Goal: Information Seeking & Learning: Learn about a topic

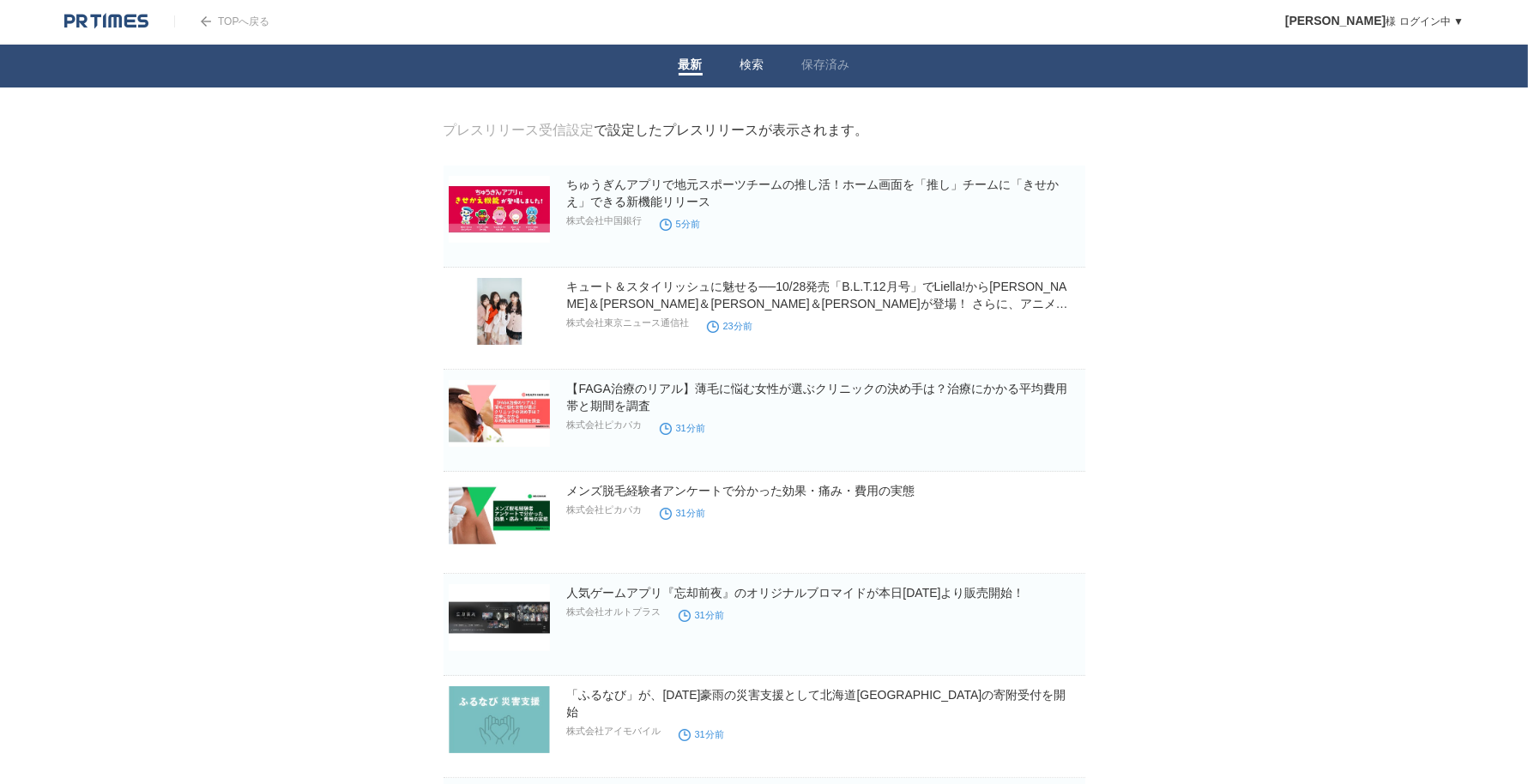
click at [760, 75] on span at bounding box center [752, 74] width 24 height 3
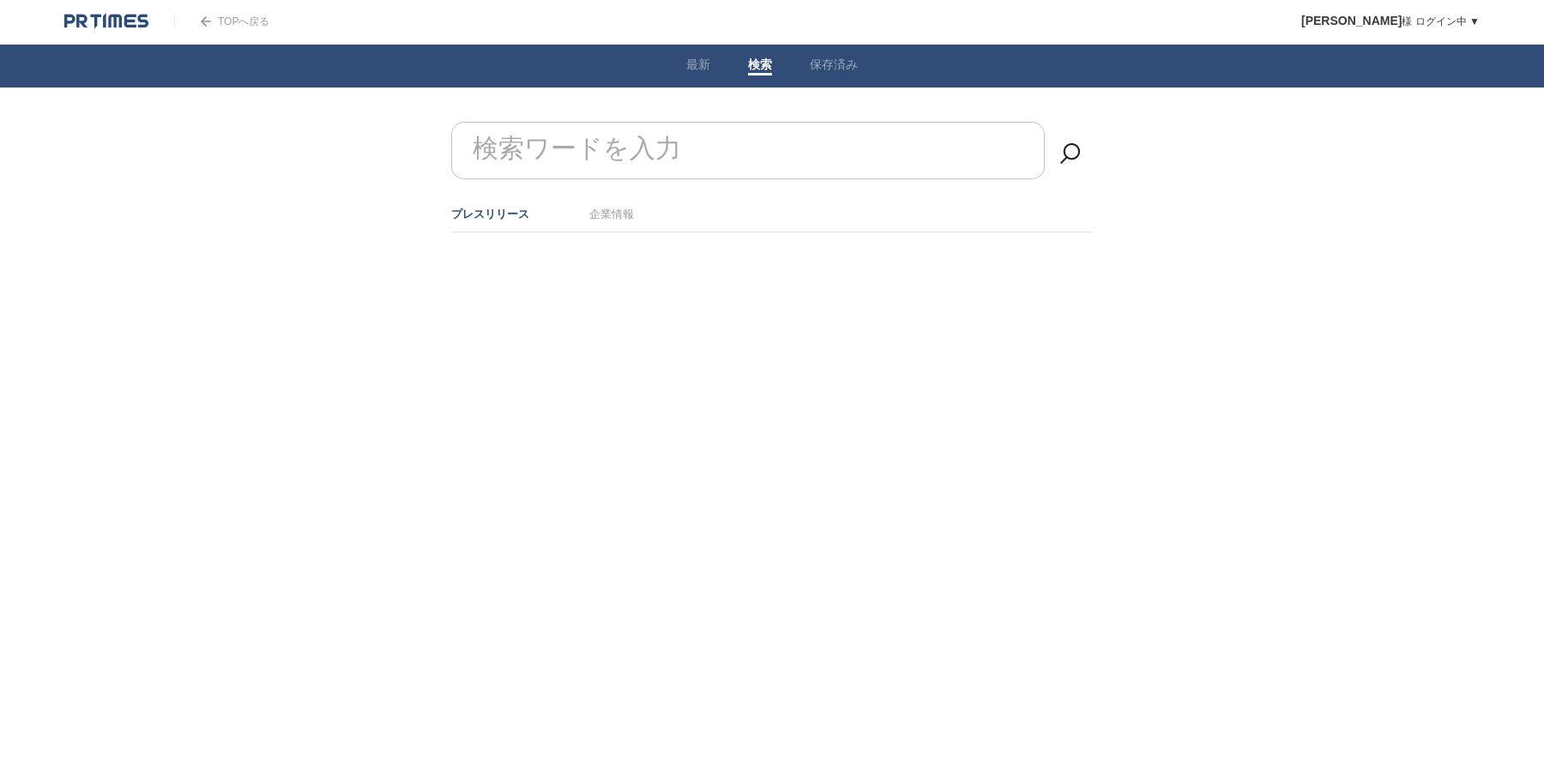
click at [636, 122] on form "検索ワードを入力" at bounding box center [772, 122] width 642 height 0
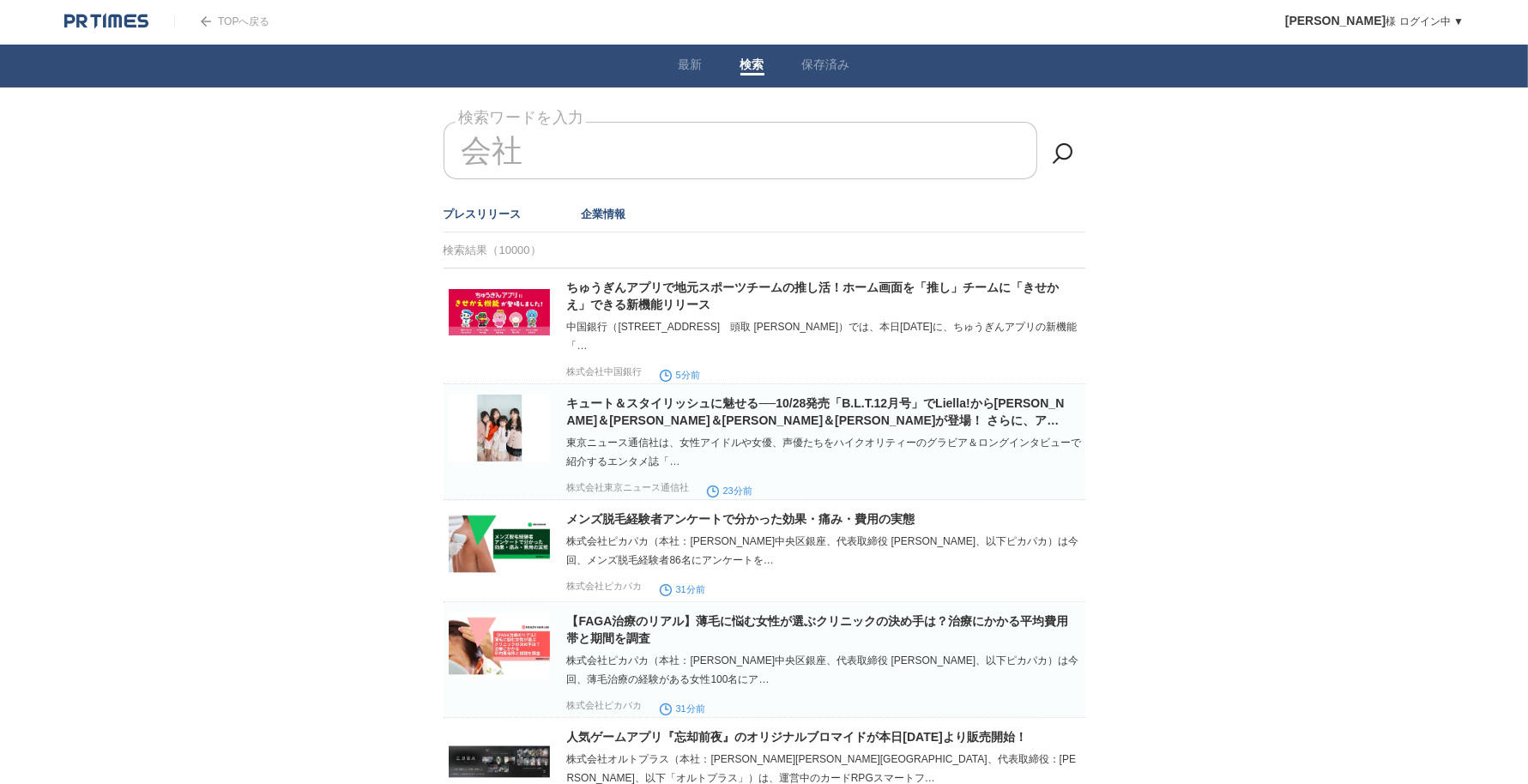
type input "会社"
click at [609, 212] on link "企業情報" at bounding box center [603, 213] width 44 height 13
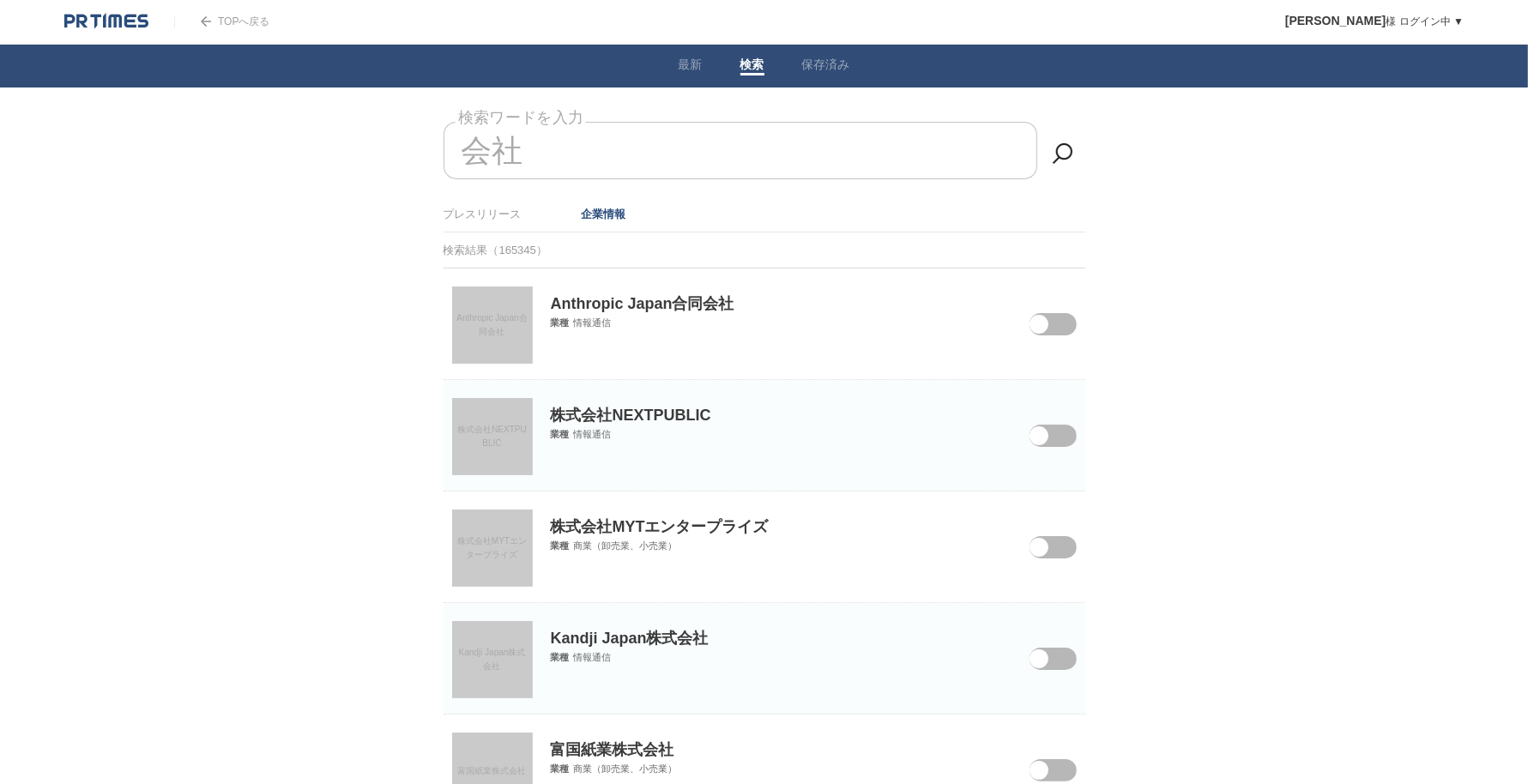
click at [509, 327] on span "Anthropic Japan合同会社" at bounding box center [491, 325] width 71 height 24
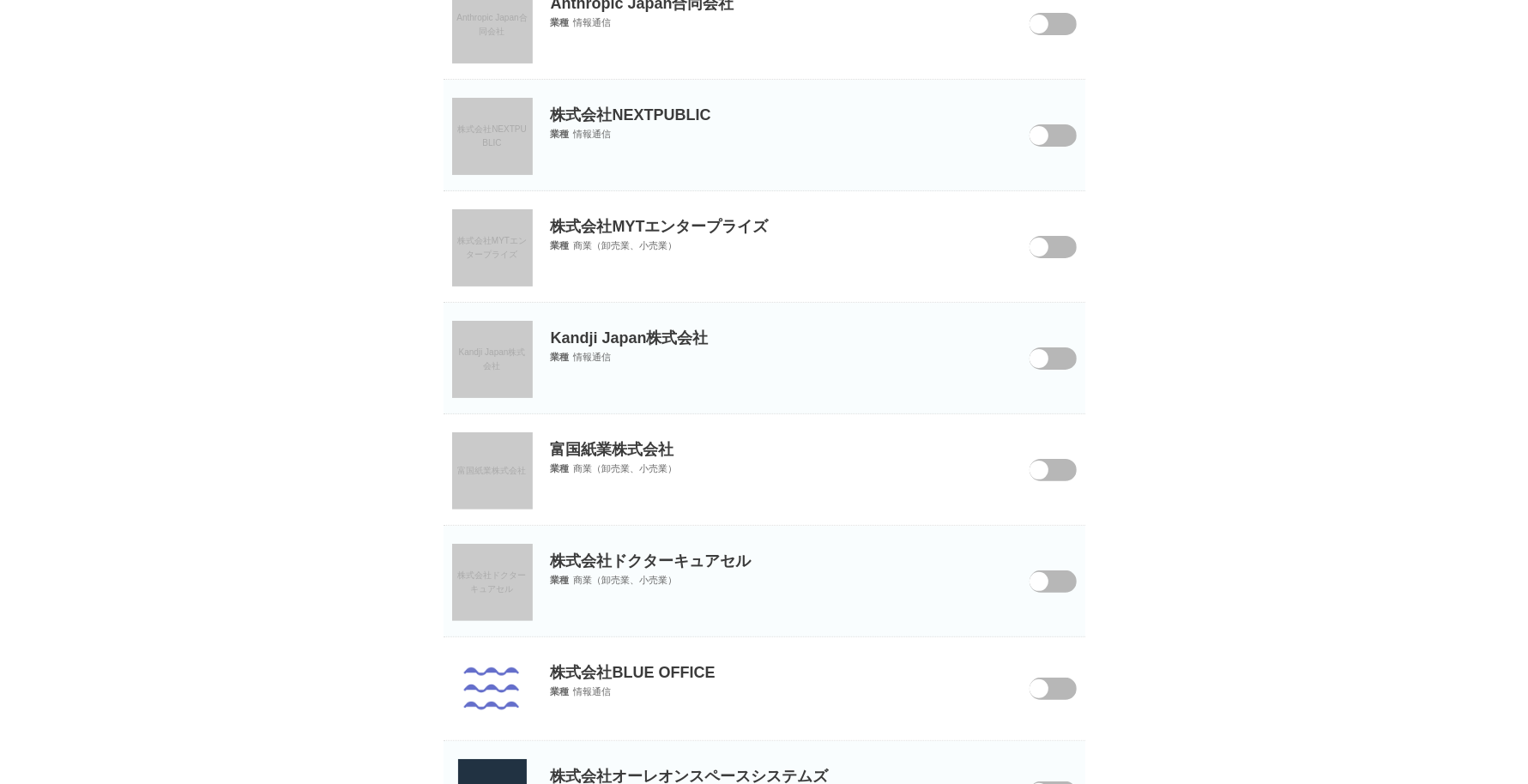
scroll to position [301, 0]
drag, startPoint x: 510, startPoint y: 127, endPoint x: 470, endPoint y: 127, distance: 40.0
click at [470, 127] on span "株式会社NEXTPUBLIC" at bounding box center [491, 136] width 70 height 24
click at [486, 252] on span "株式会社MYTエンタープライズ" at bounding box center [491, 247] width 70 height 24
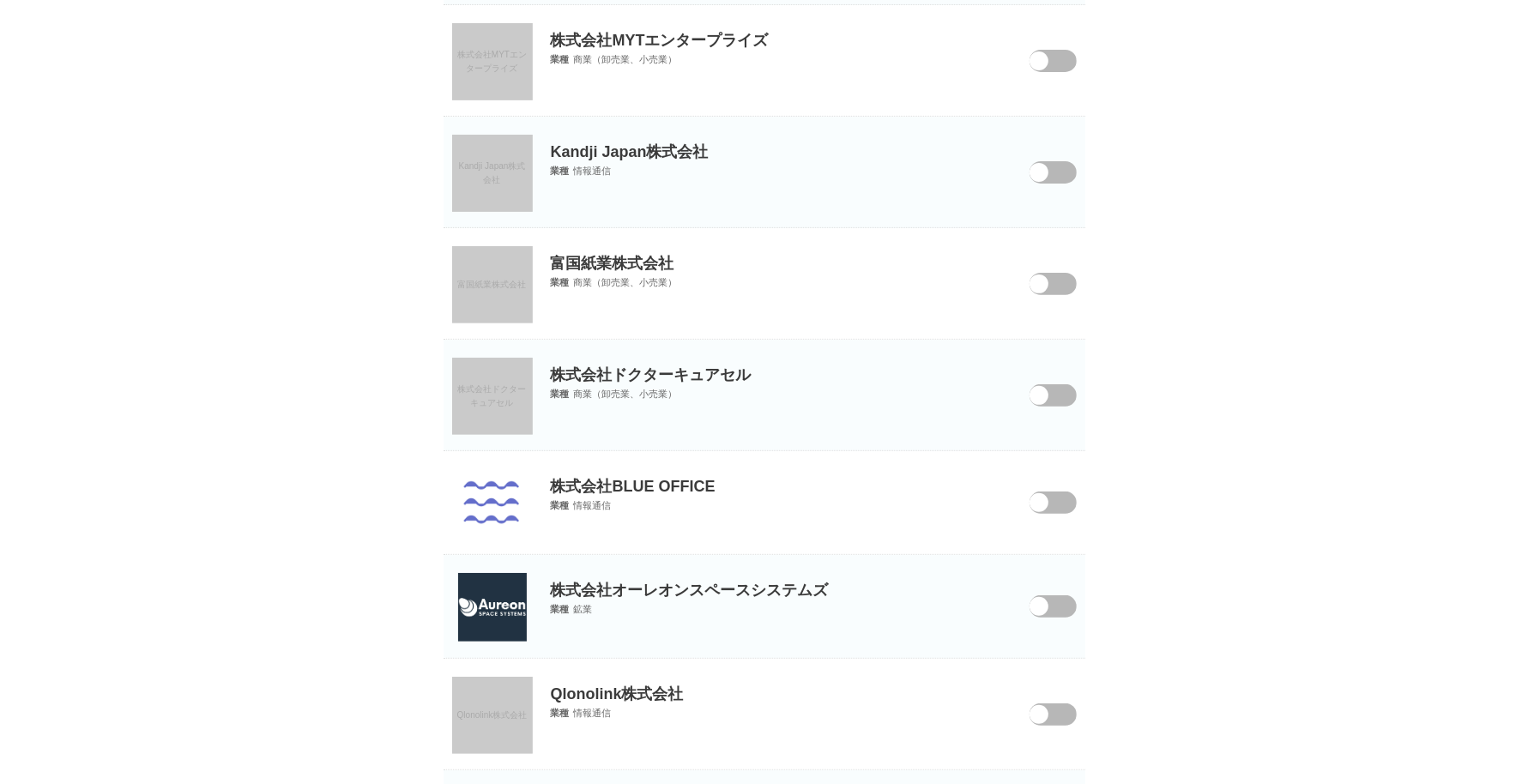
scroll to position [493, 0]
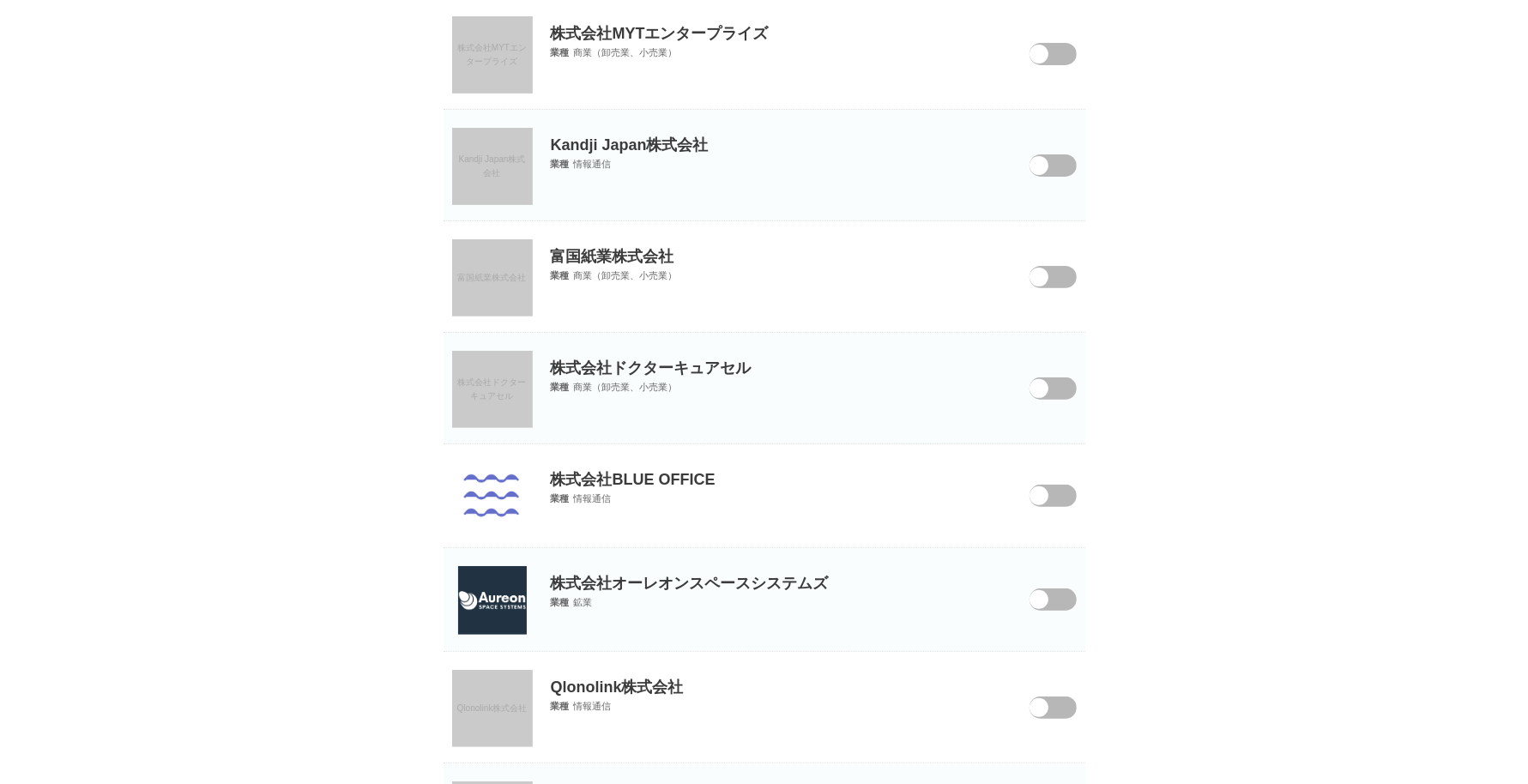
click at [484, 297] on link "富国紙業株式会社" at bounding box center [492, 278] width 81 height 78
click at [504, 389] on span "株式会社ドクターキュアセル" at bounding box center [492, 389] width 69 height 24
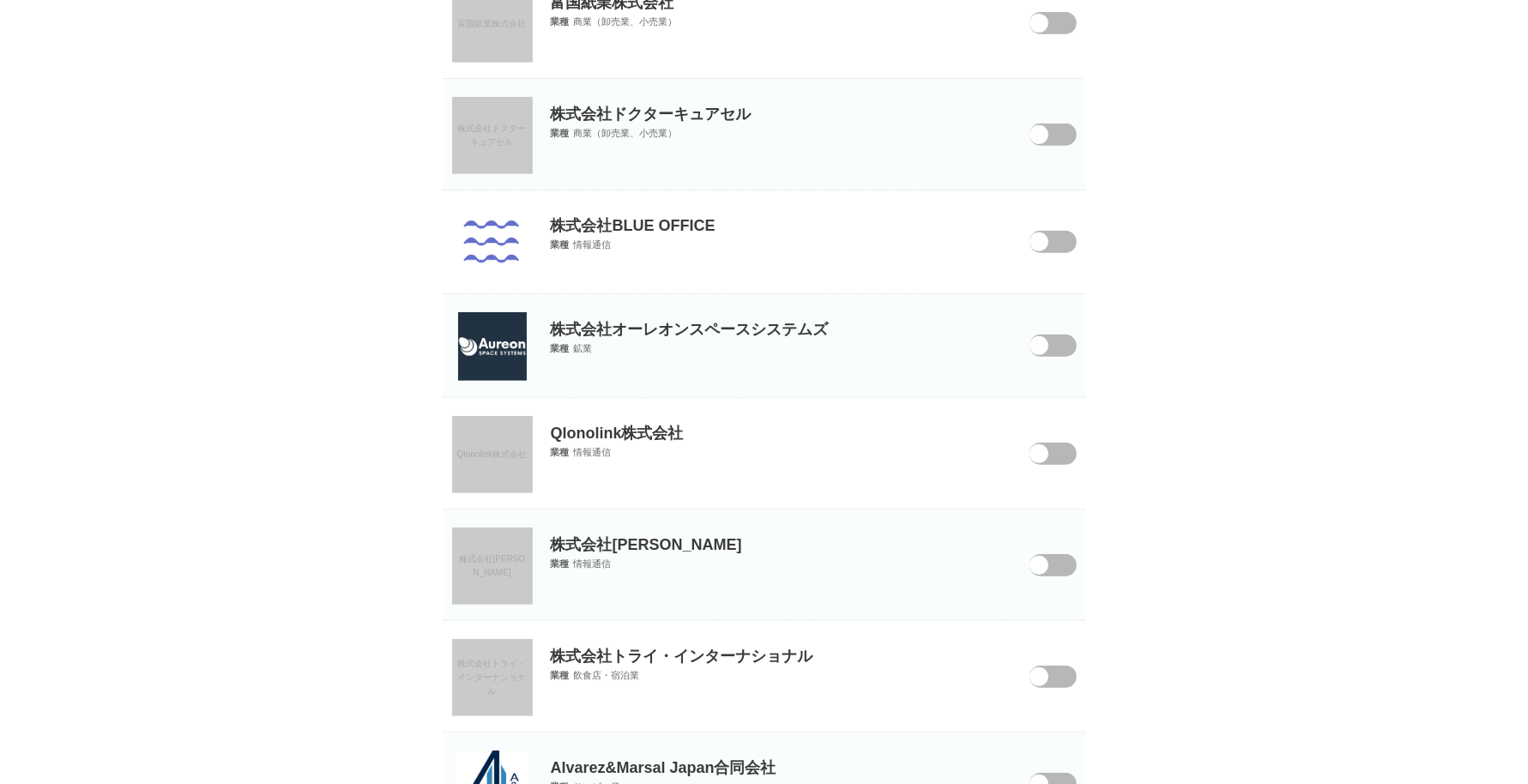
scroll to position [915, 0]
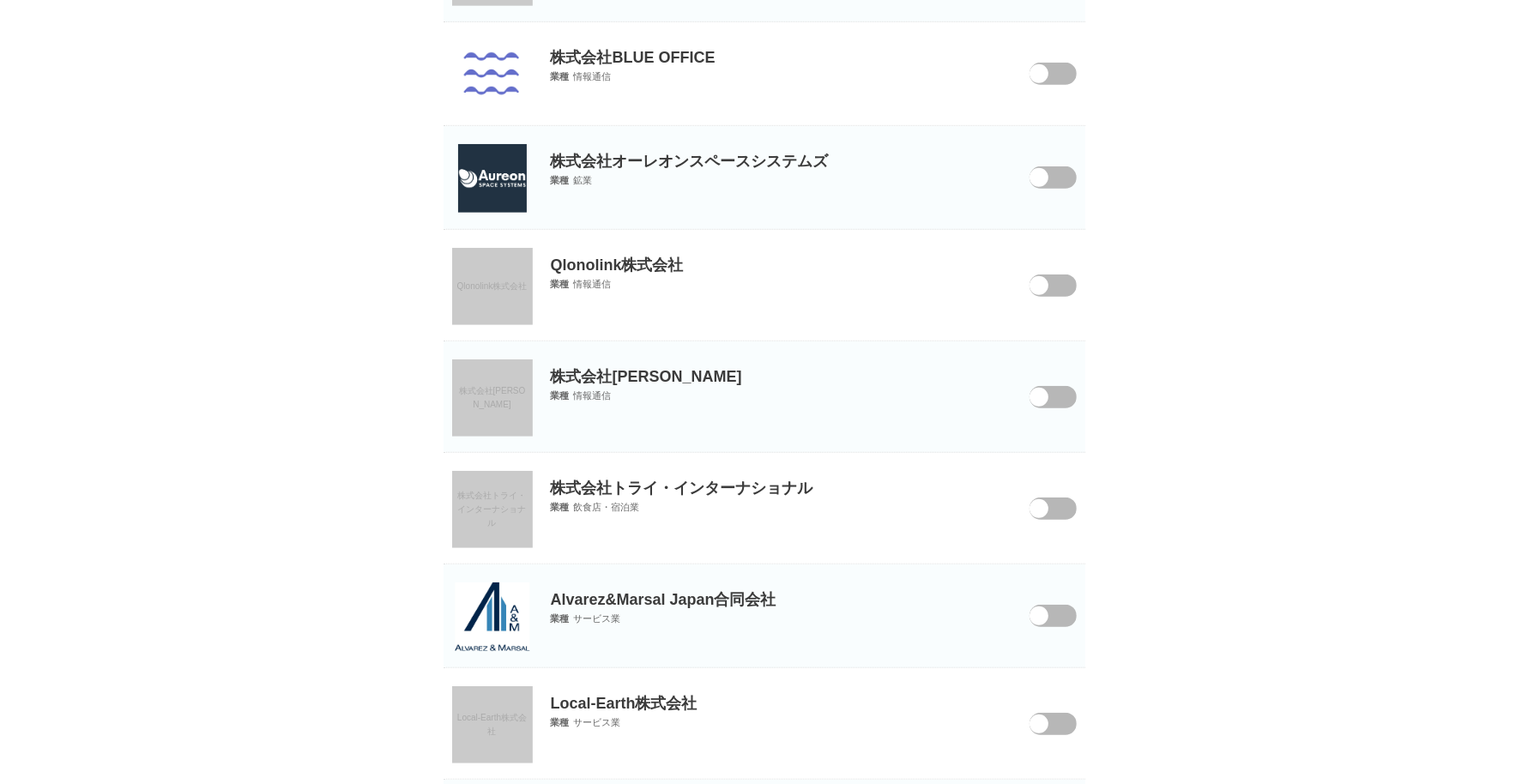
click at [528, 54] on link at bounding box center [492, 75] width 81 height 69
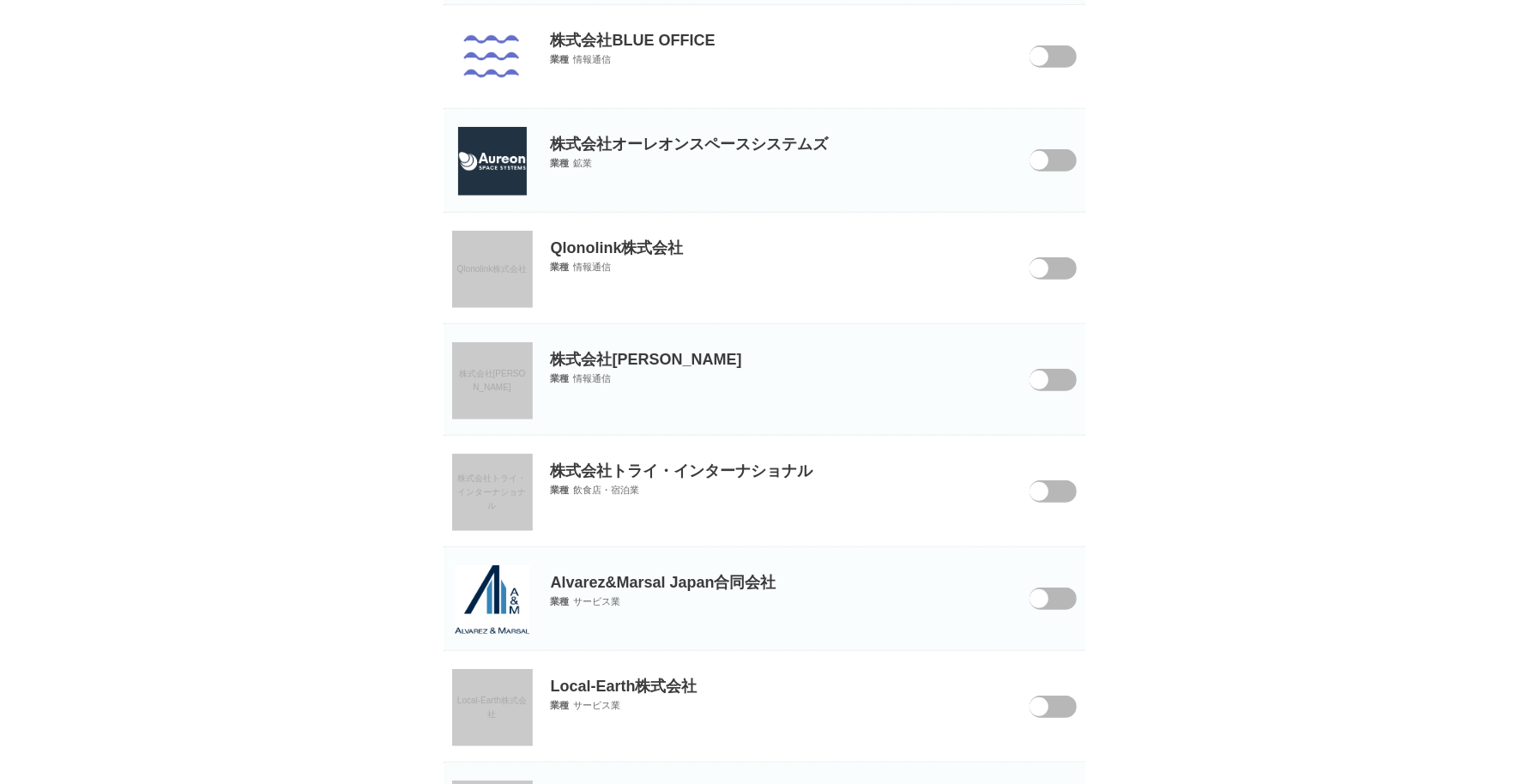
scroll to position [935, 0]
click at [485, 161] on img at bounding box center [492, 159] width 69 height 69
click at [487, 245] on link "Qlonolink株式会社" at bounding box center [492, 266] width 81 height 78
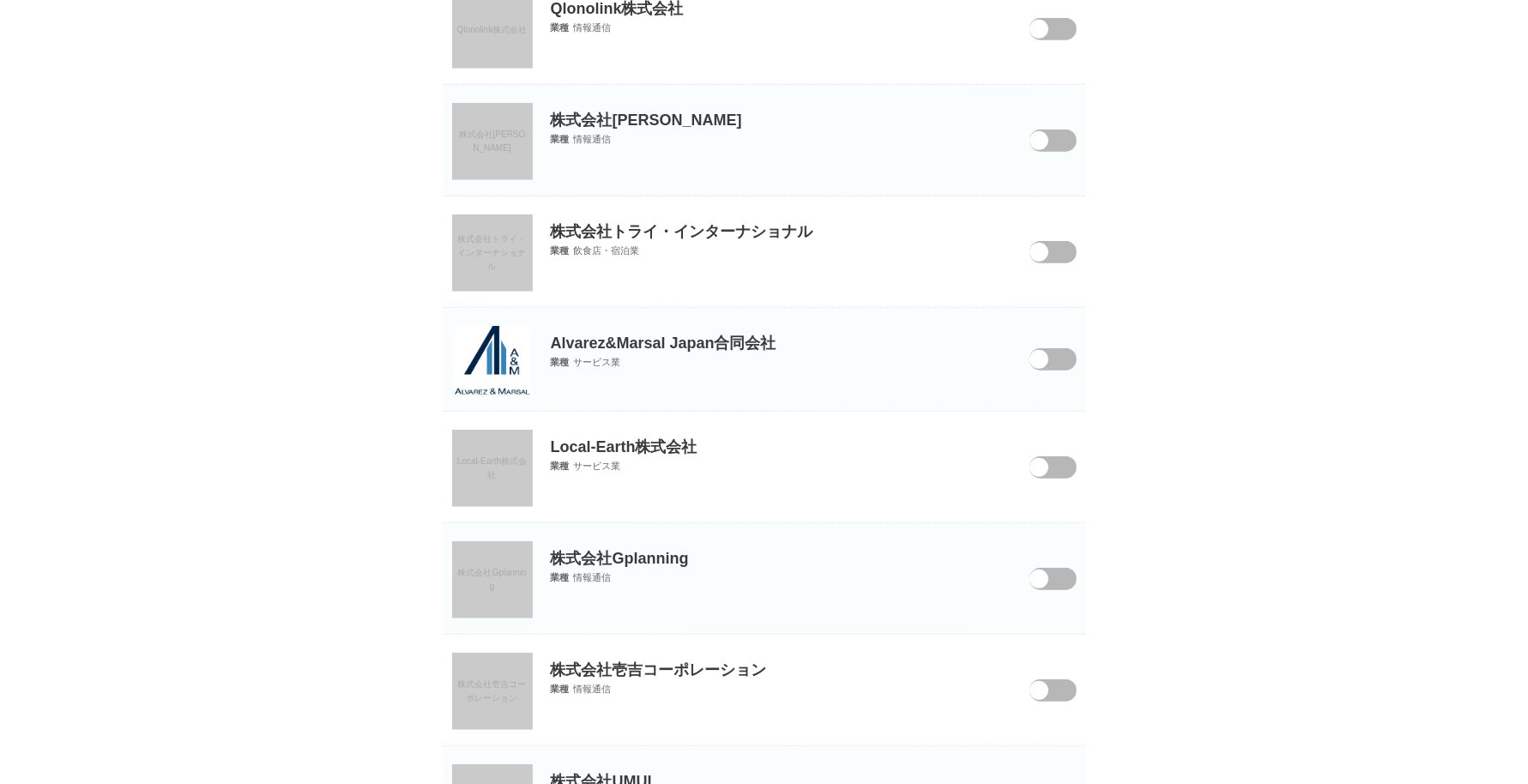
scroll to position [1172, 0]
click at [504, 139] on span "株式会社[PERSON_NAME]" at bounding box center [492, 140] width 67 height 24
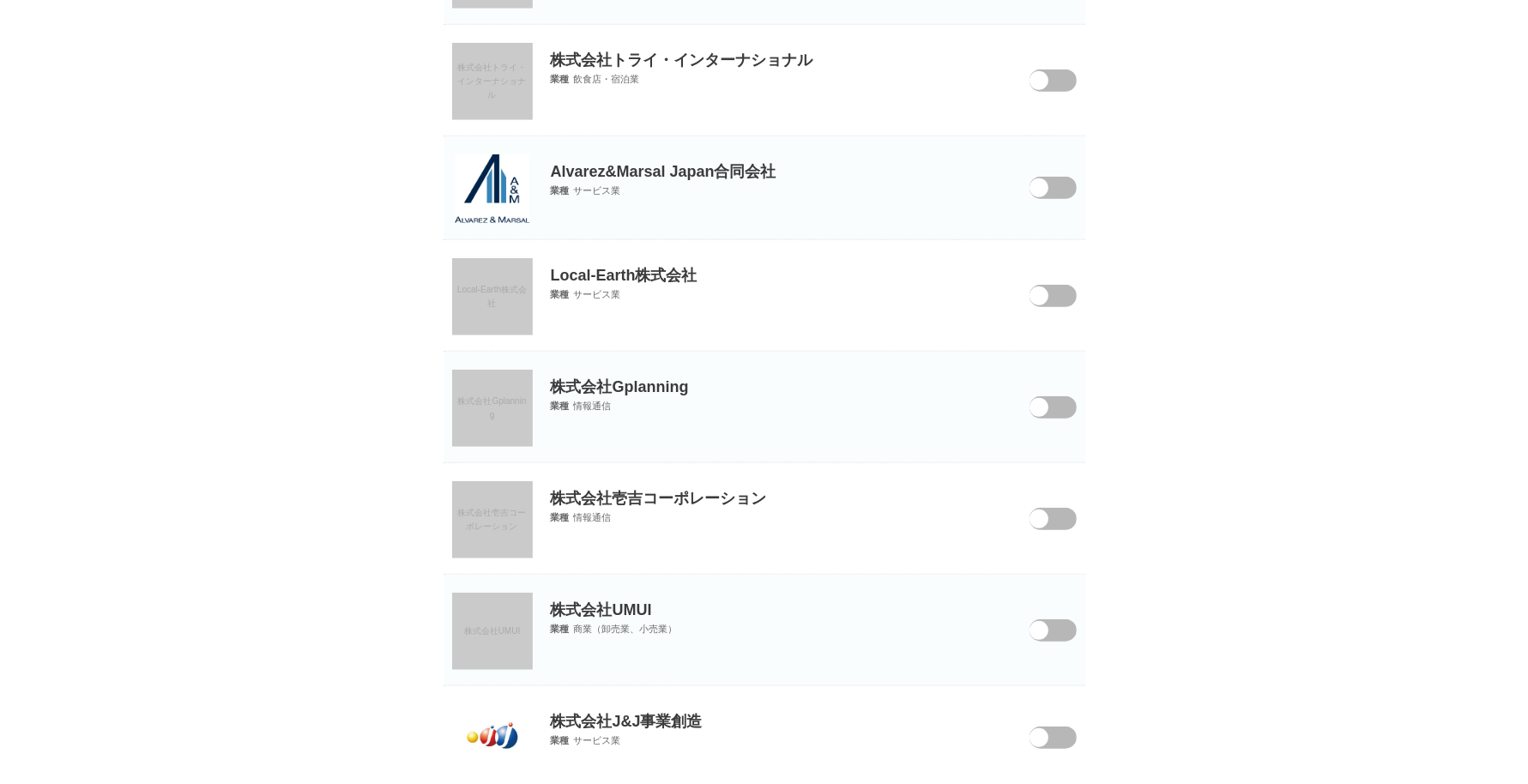
scroll to position [1344, 0]
click at [488, 167] on img at bounding box center [492, 188] width 75 height 69
click at [485, 177] on img at bounding box center [492, 188] width 75 height 69
click at [510, 300] on link "Local-Earth株式会社" at bounding box center [492, 296] width 81 height 78
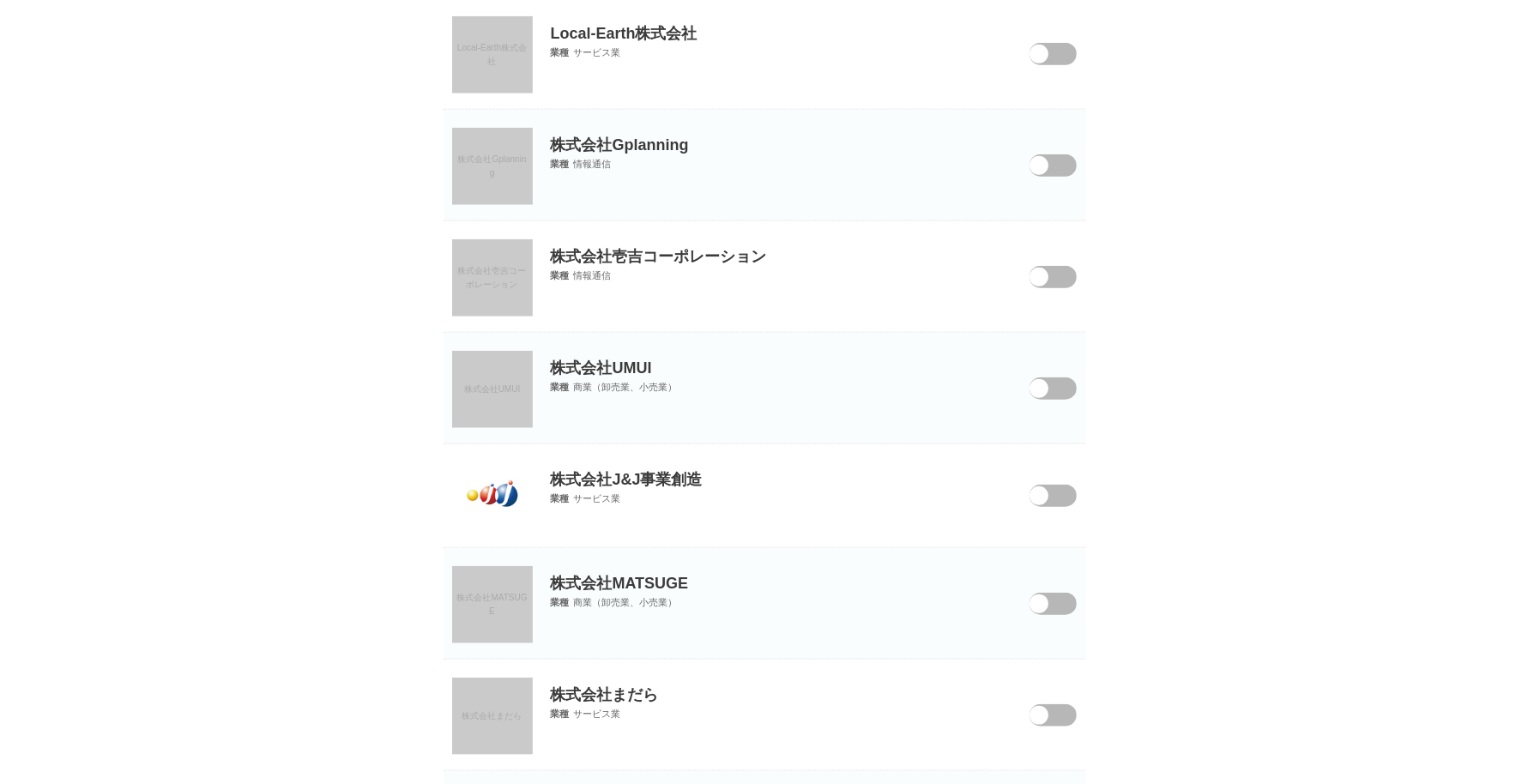
scroll to position [1587, 0]
click at [494, 139] on link "株式会社Gplanning" at bounding box center [492, 164] width 81 height 78
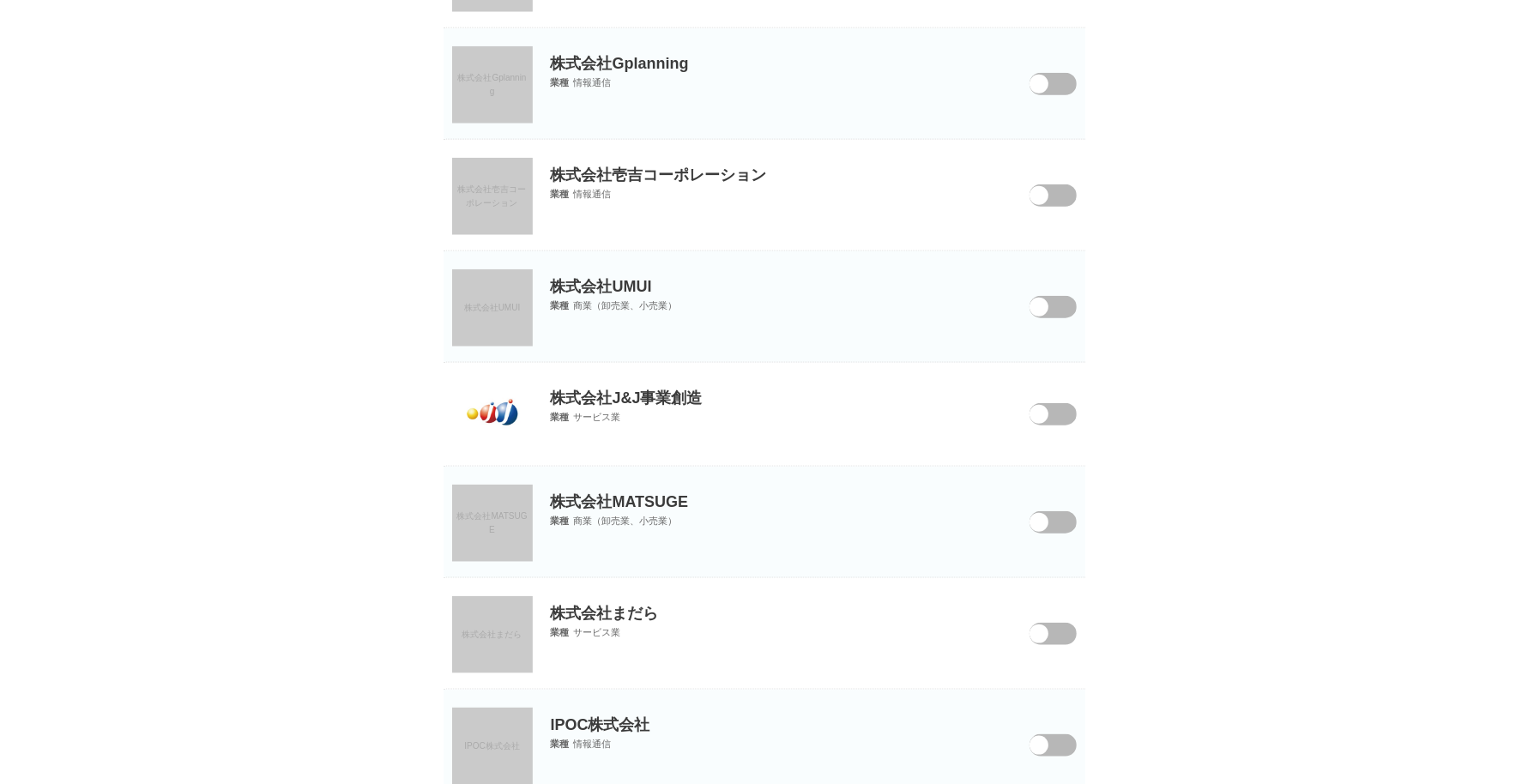
scroll to position [1761, 0]
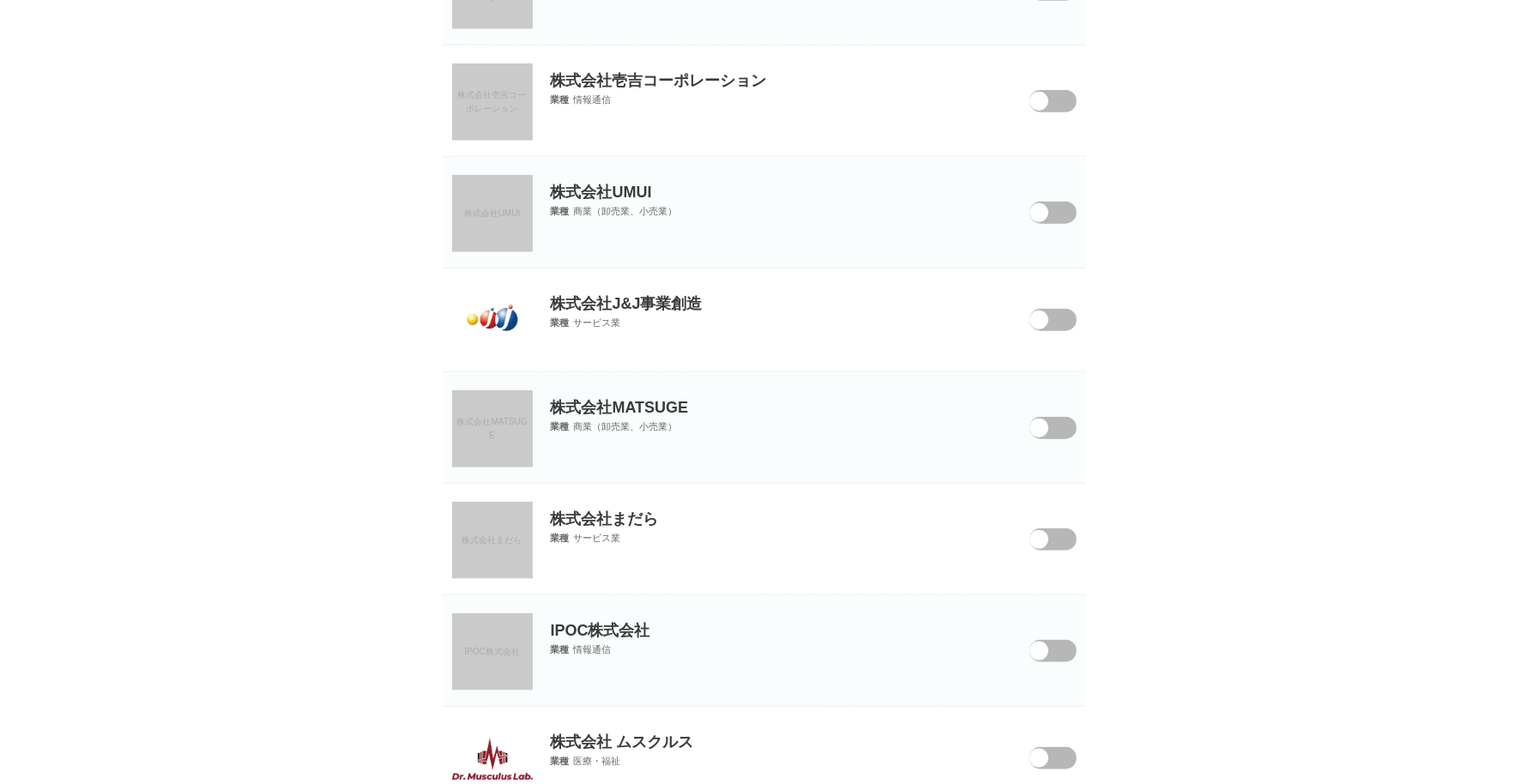
click at [483, 90] on span "株式会社壱吉コーポレーション" at bounding box center [492, 102] width 69 height 24
click at [519, 188] on link "株式会社UMUI" at bounding box center [492, 213] width 81 height 78
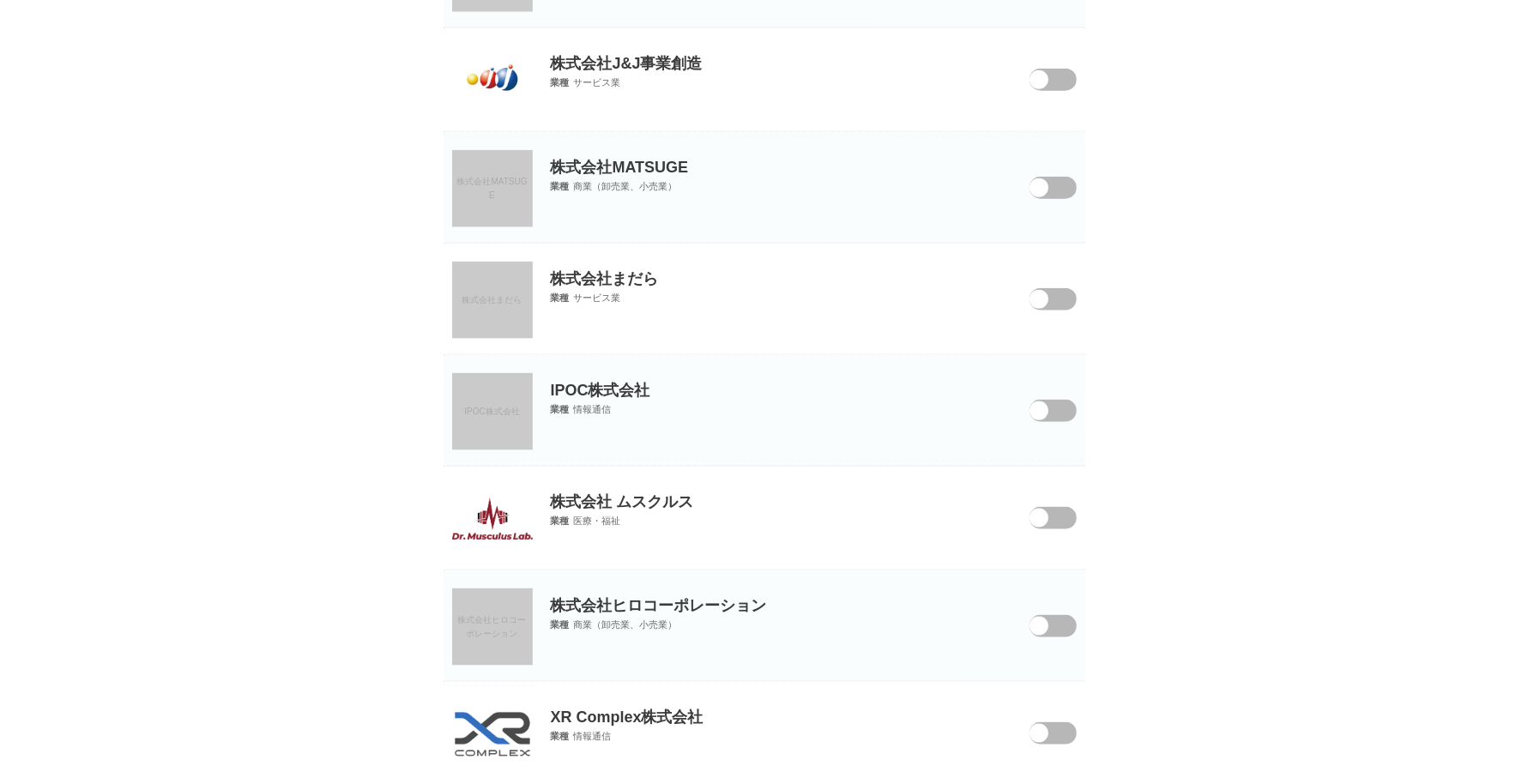
scroll to position [1999, 0]
click at [497, 95] on img at bounding box center [492, 83] width 69 height 69
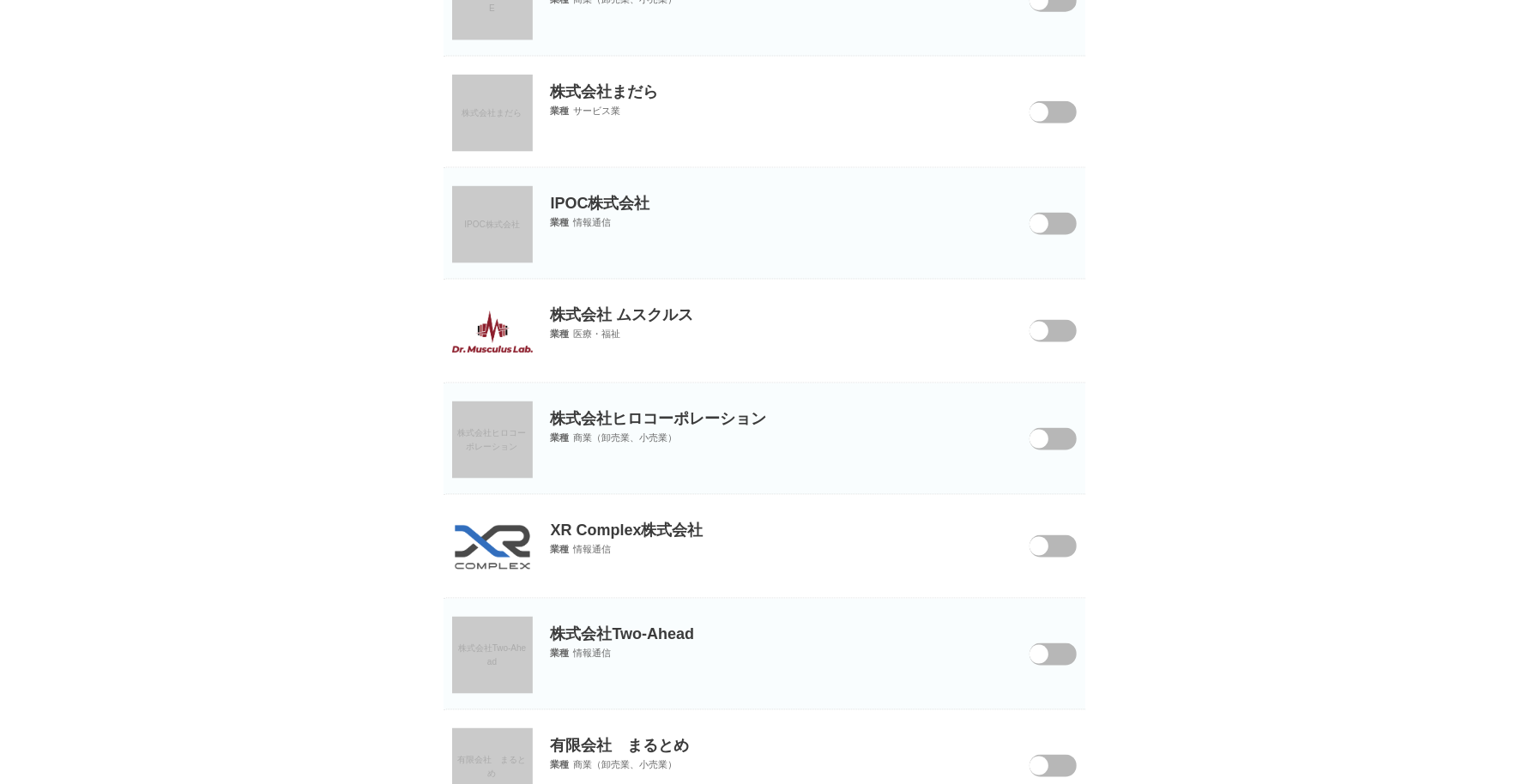
scroll to position [2189, 0]
click at [506, 94] on link "株式会社まだら" at bounding box center [492, 112] width 81 height 78
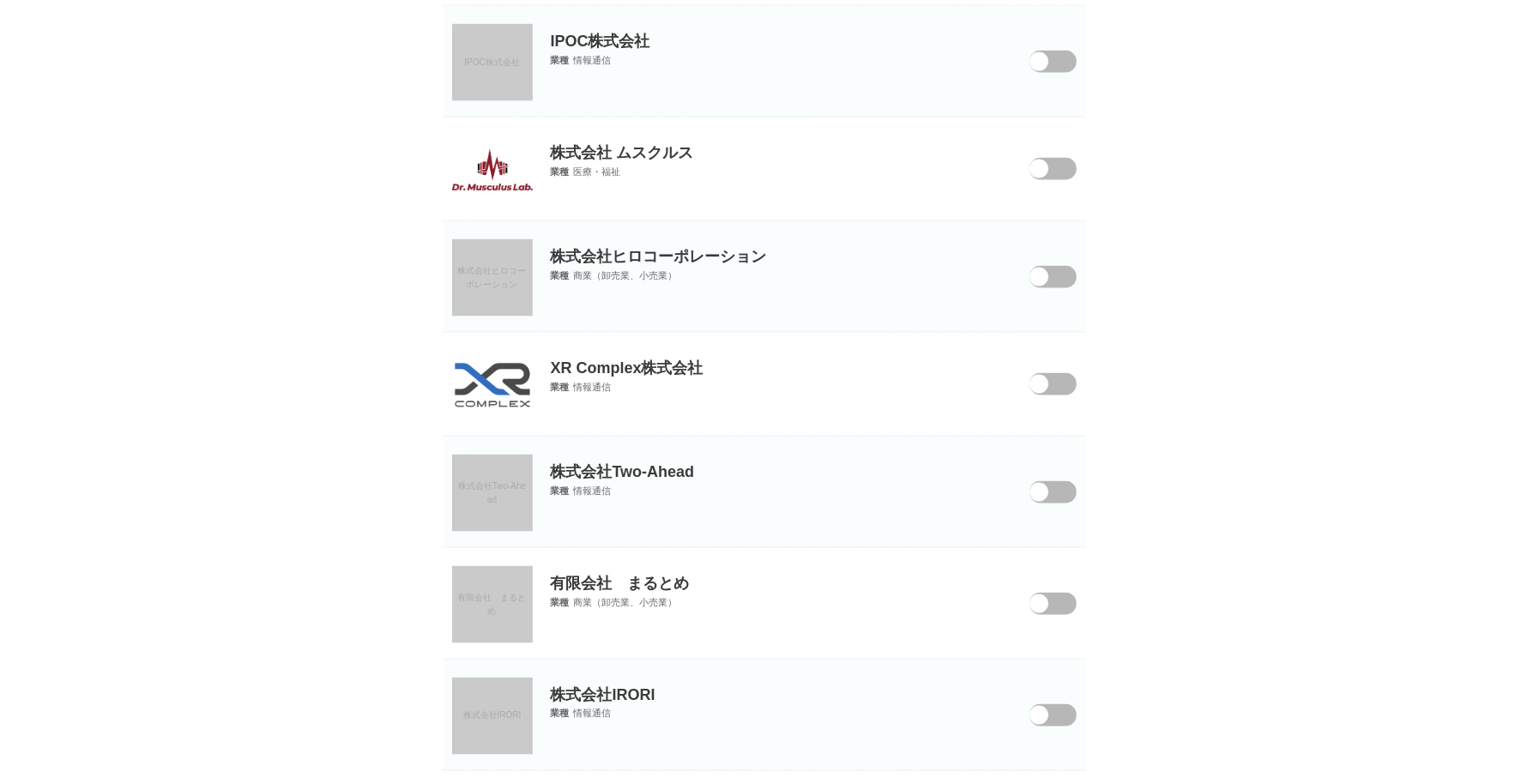
click at [505, 41] on link "IPOC株式会社" at bounding box center [492, 62] width 81 height 78
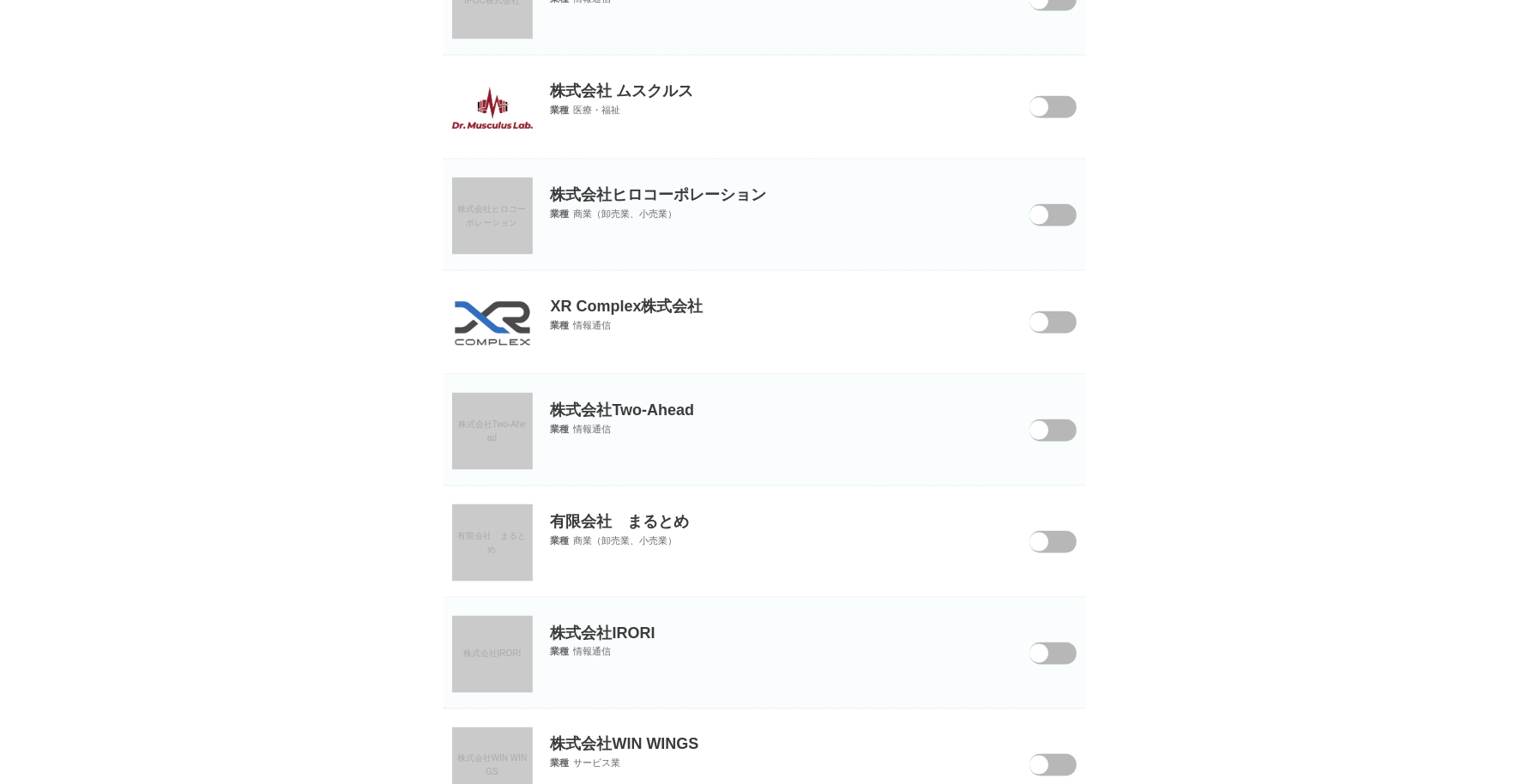
click at [491, 114] on img at bounding box center [492, 107] width 81 height 42
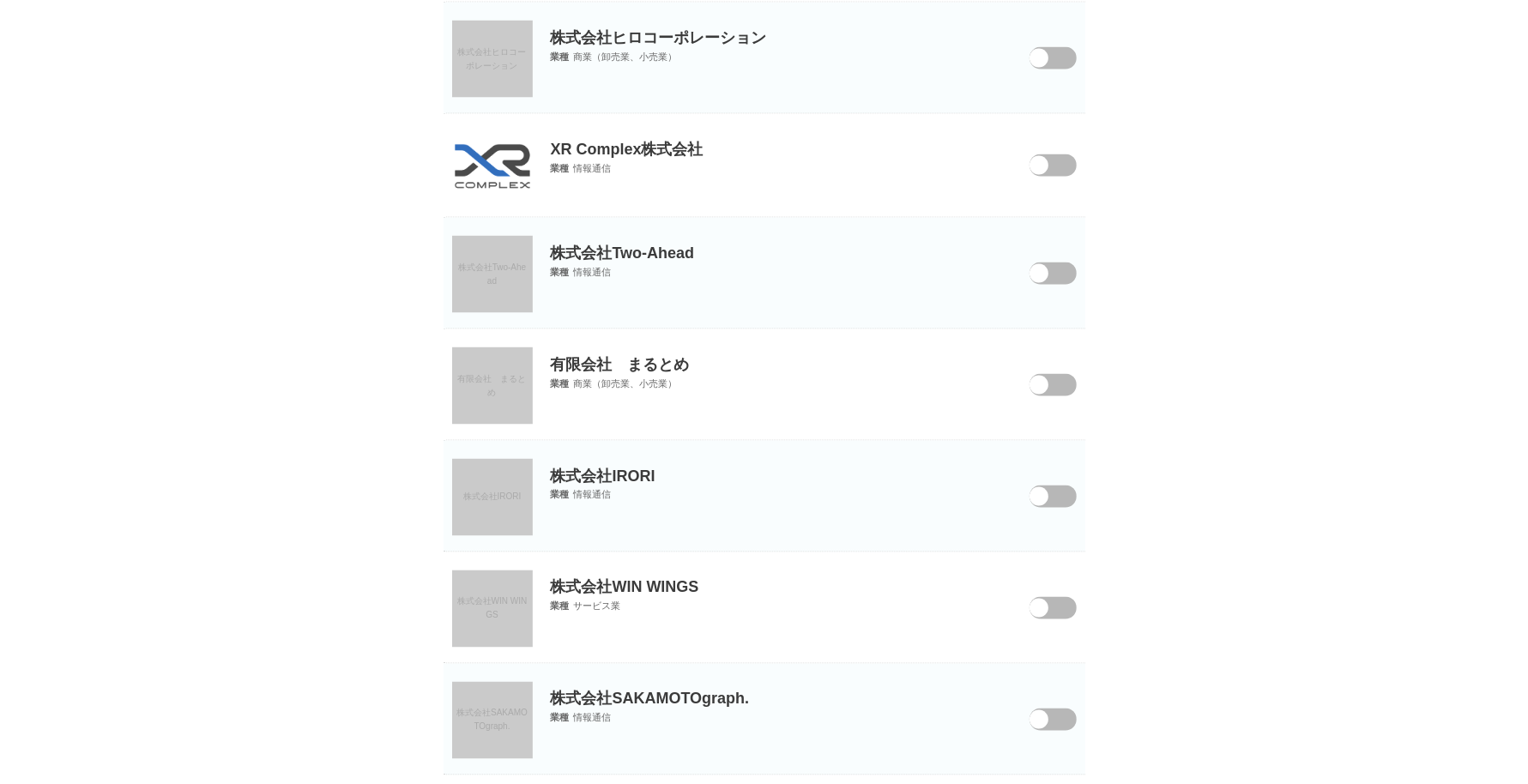
scroll to position [2569, 0]
click at [532, 113] on p "XR Complex株式会社" at bounding box center [764, 136] width 642 height 45
click at [497, 159] on img at bounding box center [492, 166] width 81 height 47
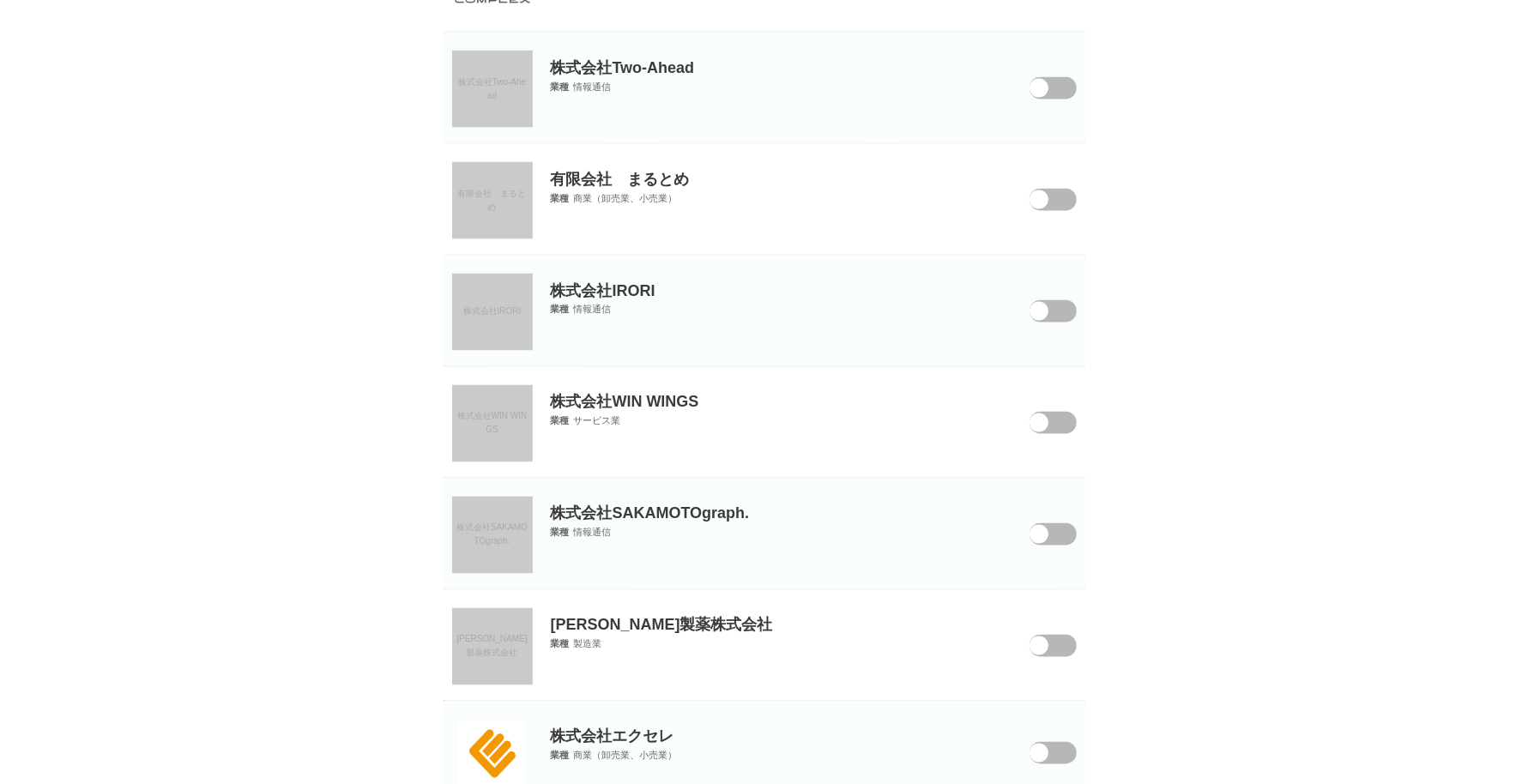
scroll to position [2758, 0]
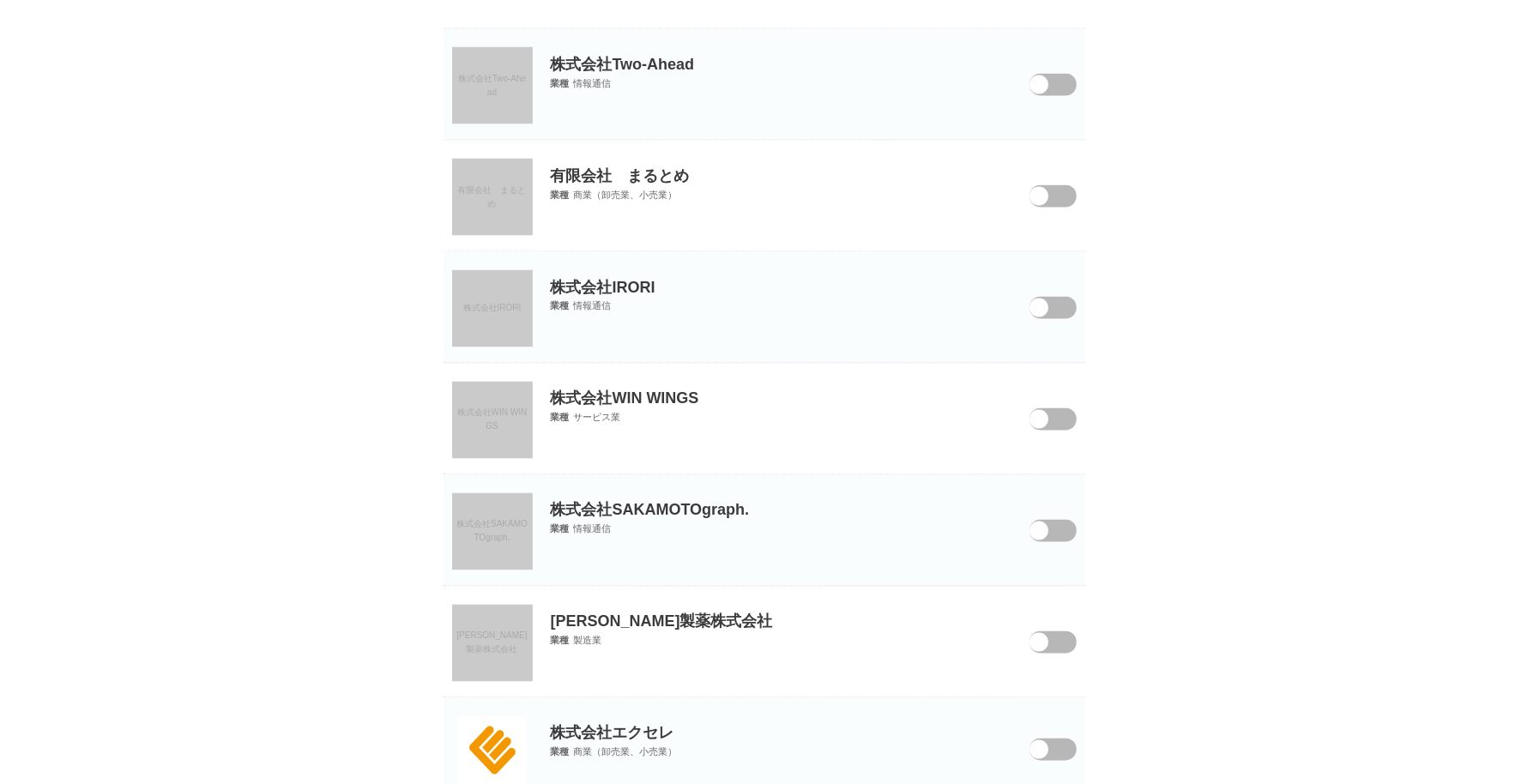
click at [502, 80] on link "株式会社Two-Ahead" at bounding box center [492, 85] width 81 height 78
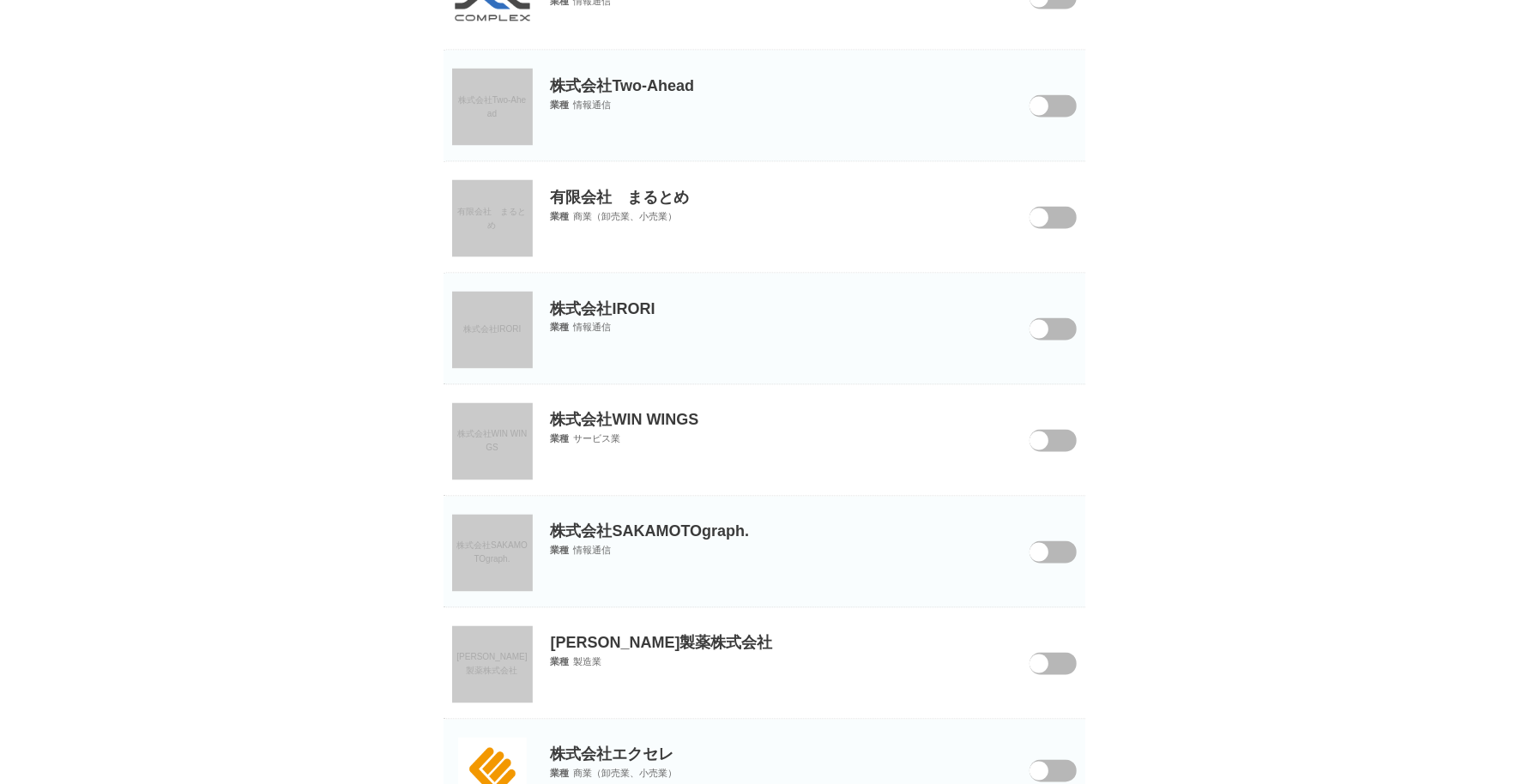
scroll to position [2969, 0]
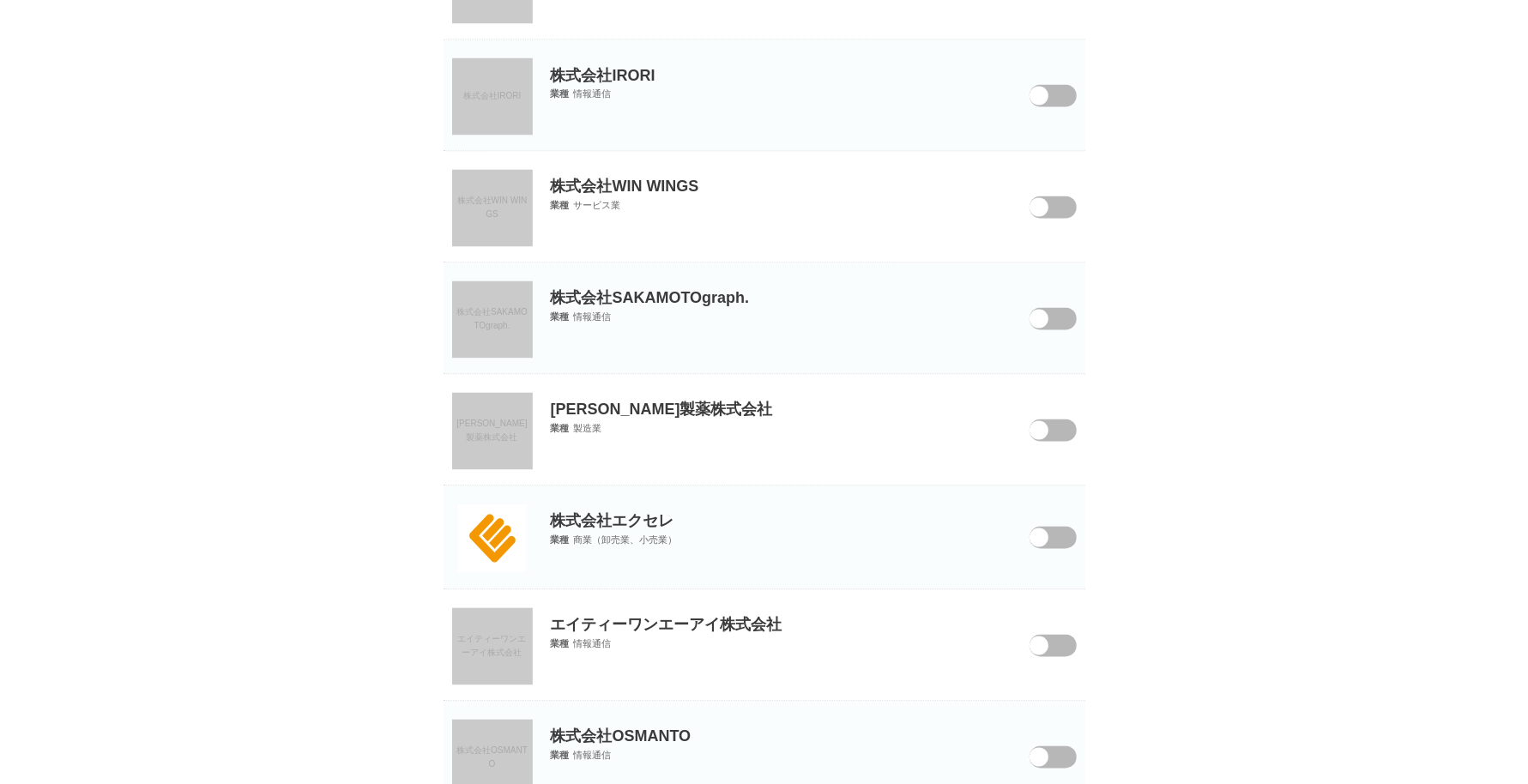
click at [502, 111] on link "株式会社IRORI" at bounding box center [492, 96] width 81 height 78
click at [493, 206] on span "株式会社WIN WINGS" at bounding box center [492, 208] width 71 height 24
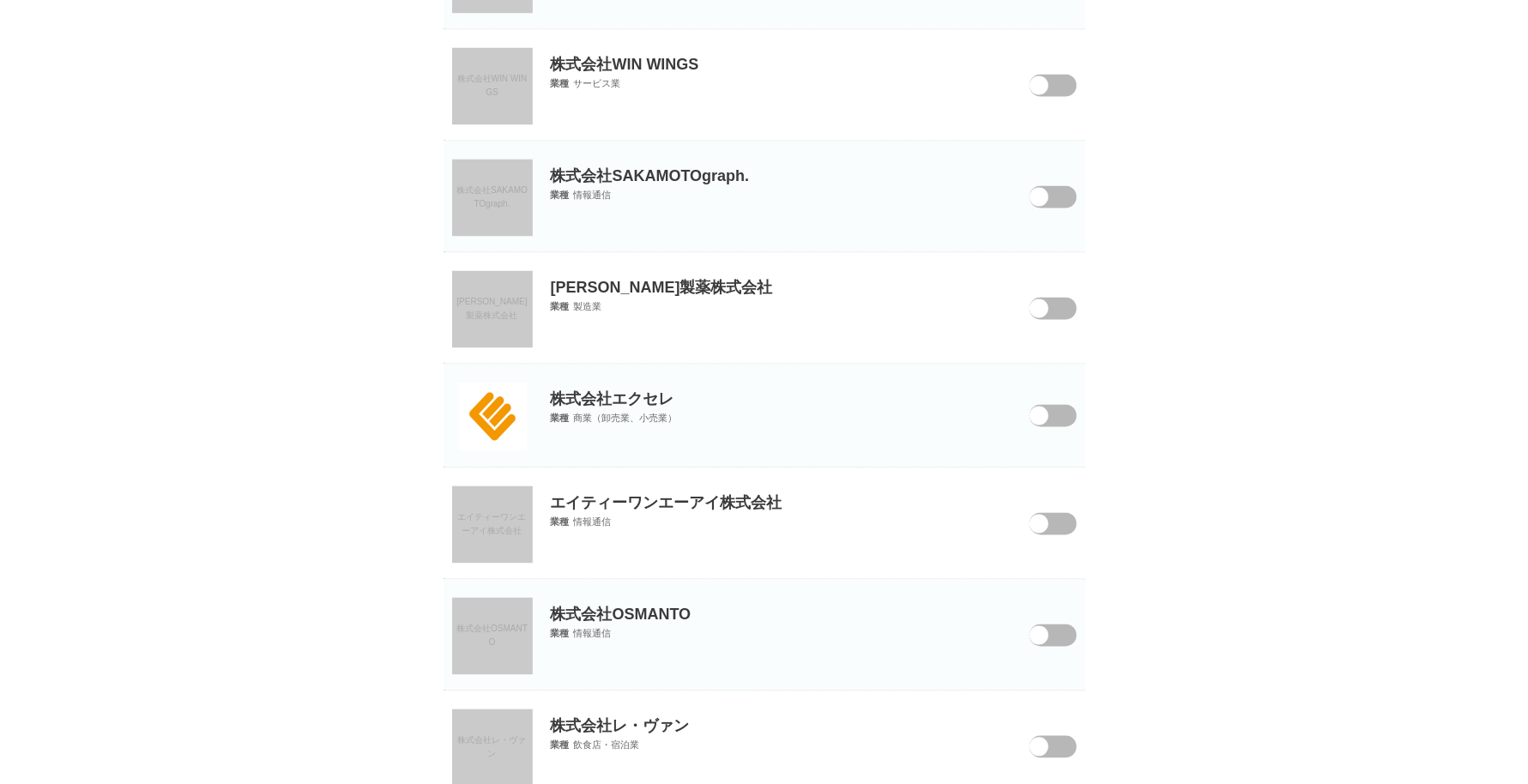
scroll to position [2977, 0]
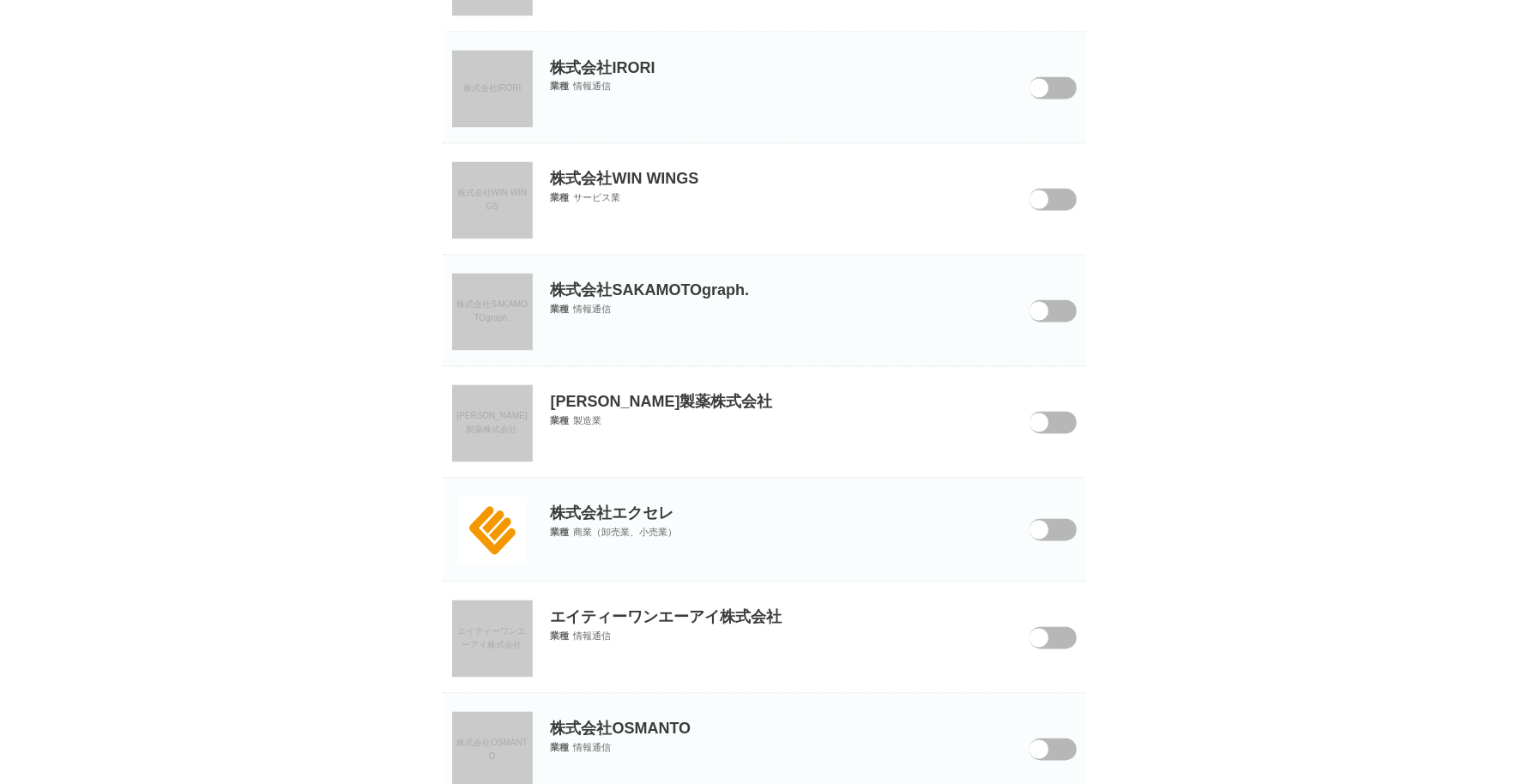
click at [493, 193] on span "株式会社WIN WINGS" at bounding box center [492, 200] width 71 height 24
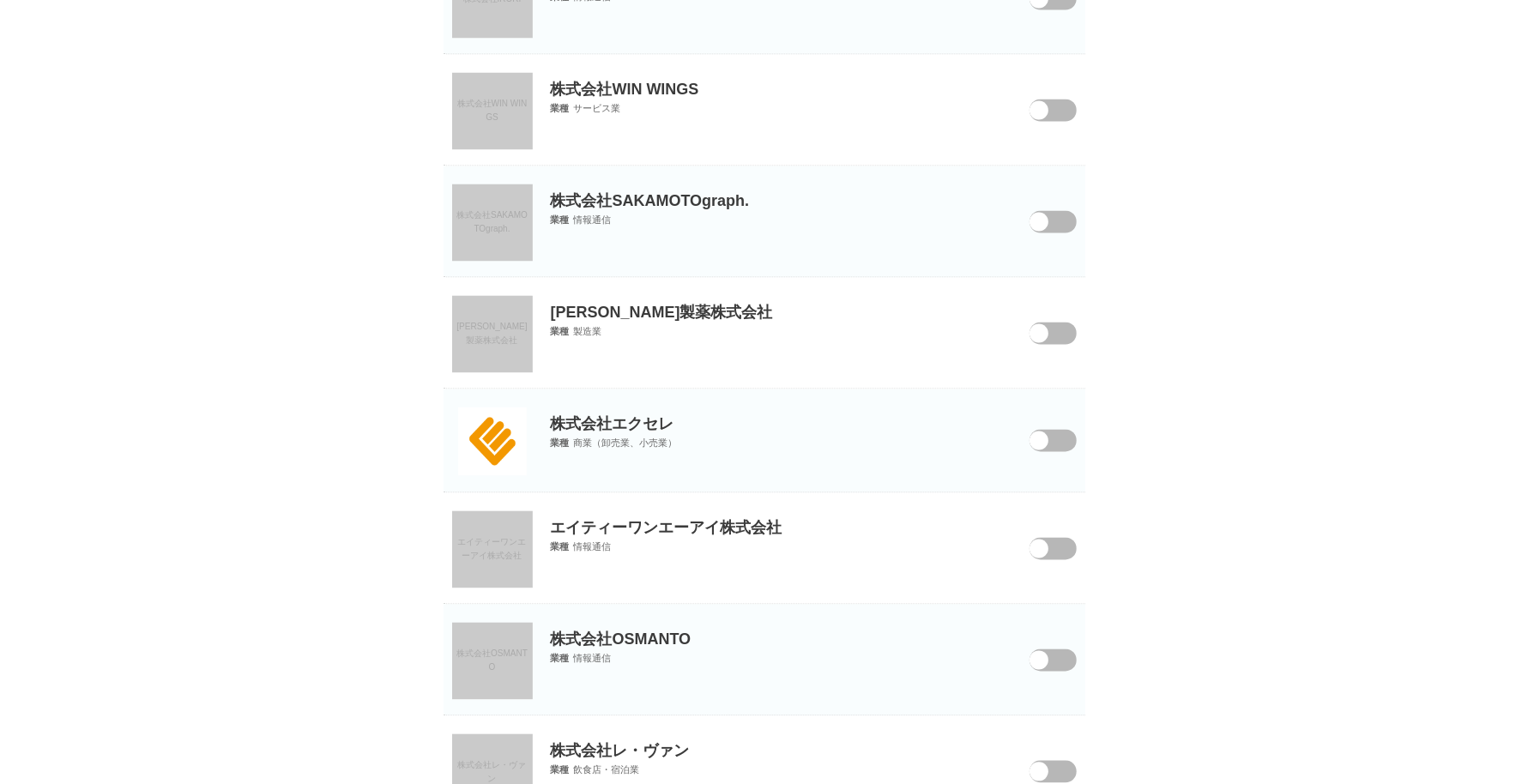
scroll to position [3068, 0]
click at [519, 239] on link "株式会社SAKAMOTOgraph." at bounding box center [492, 221] width 81 height 78
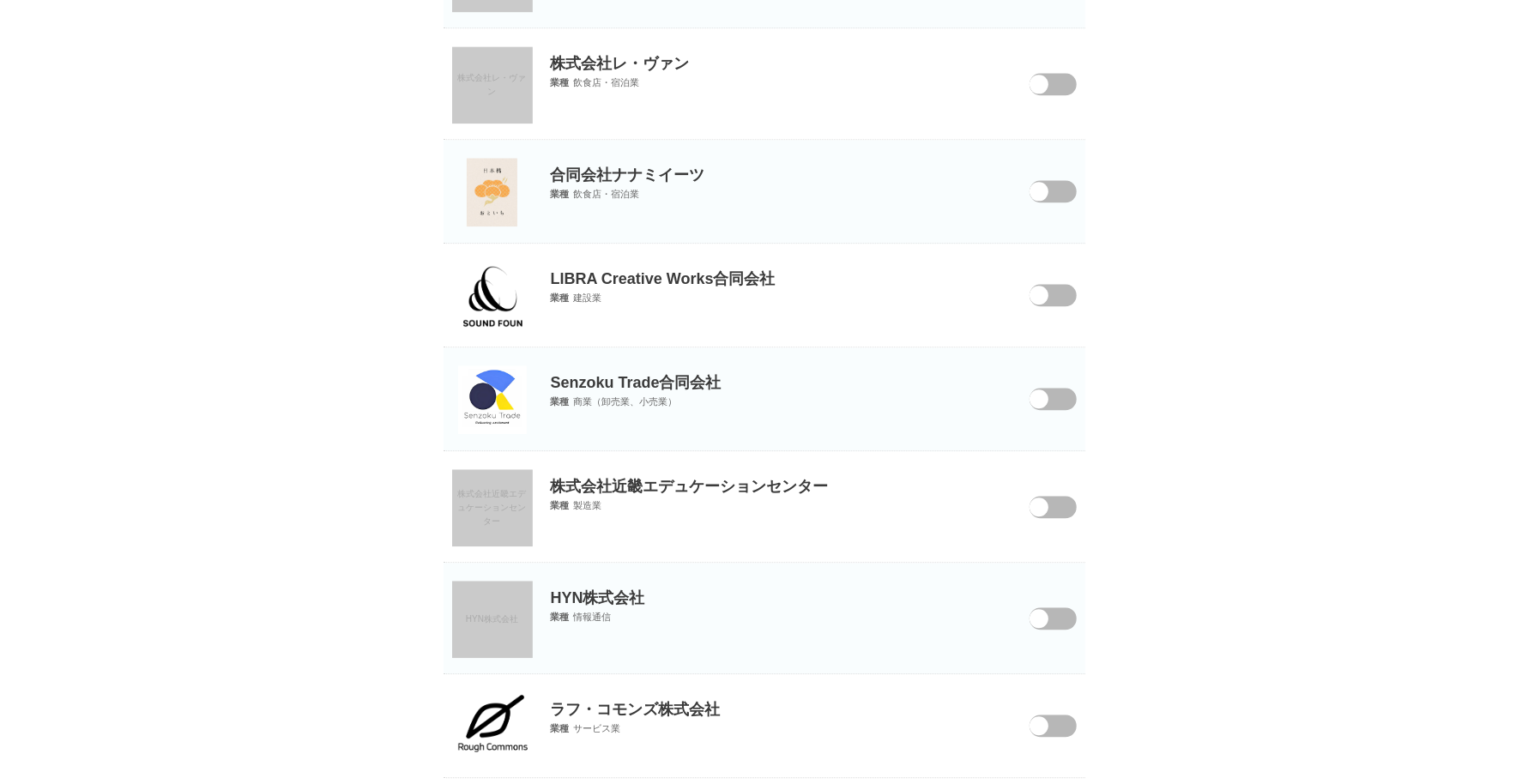
scroll to position [3755, 0]
click at [491, 261] on img at bounding box center [492, 295] width 69 height 69
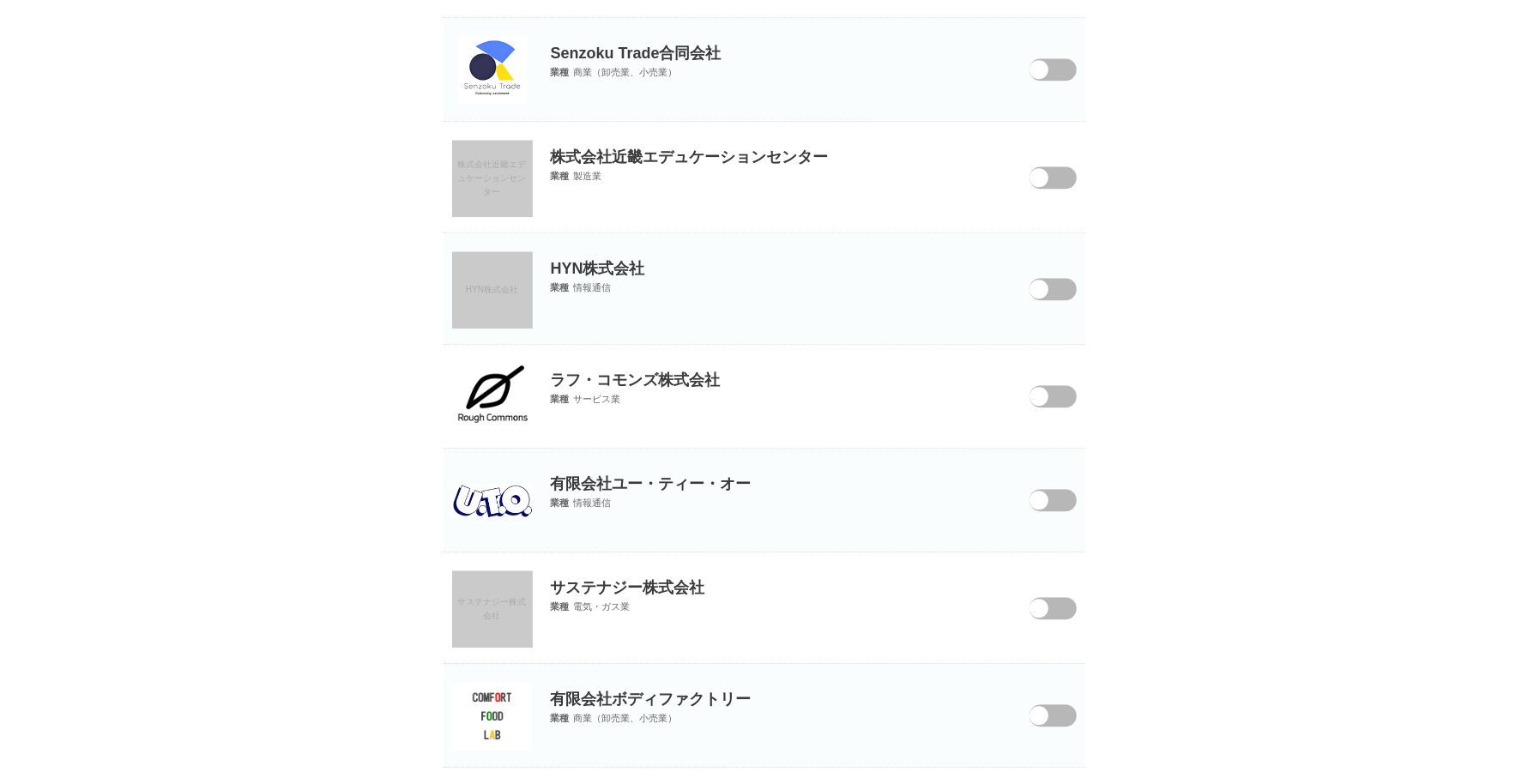
scroll to position [4284, 0]
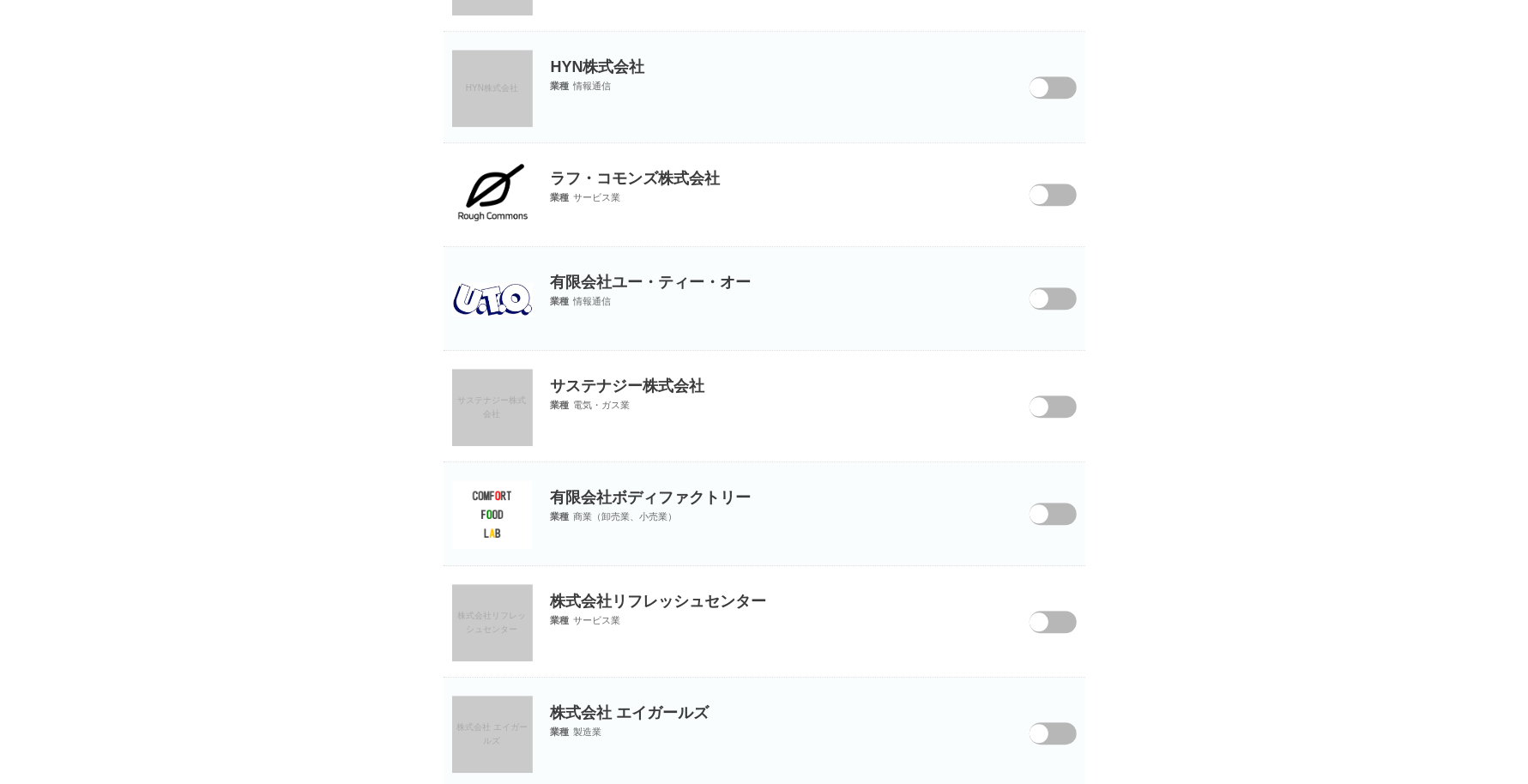
click at [479, 293] on img at bounding box center [492, 299] width 81 height 34
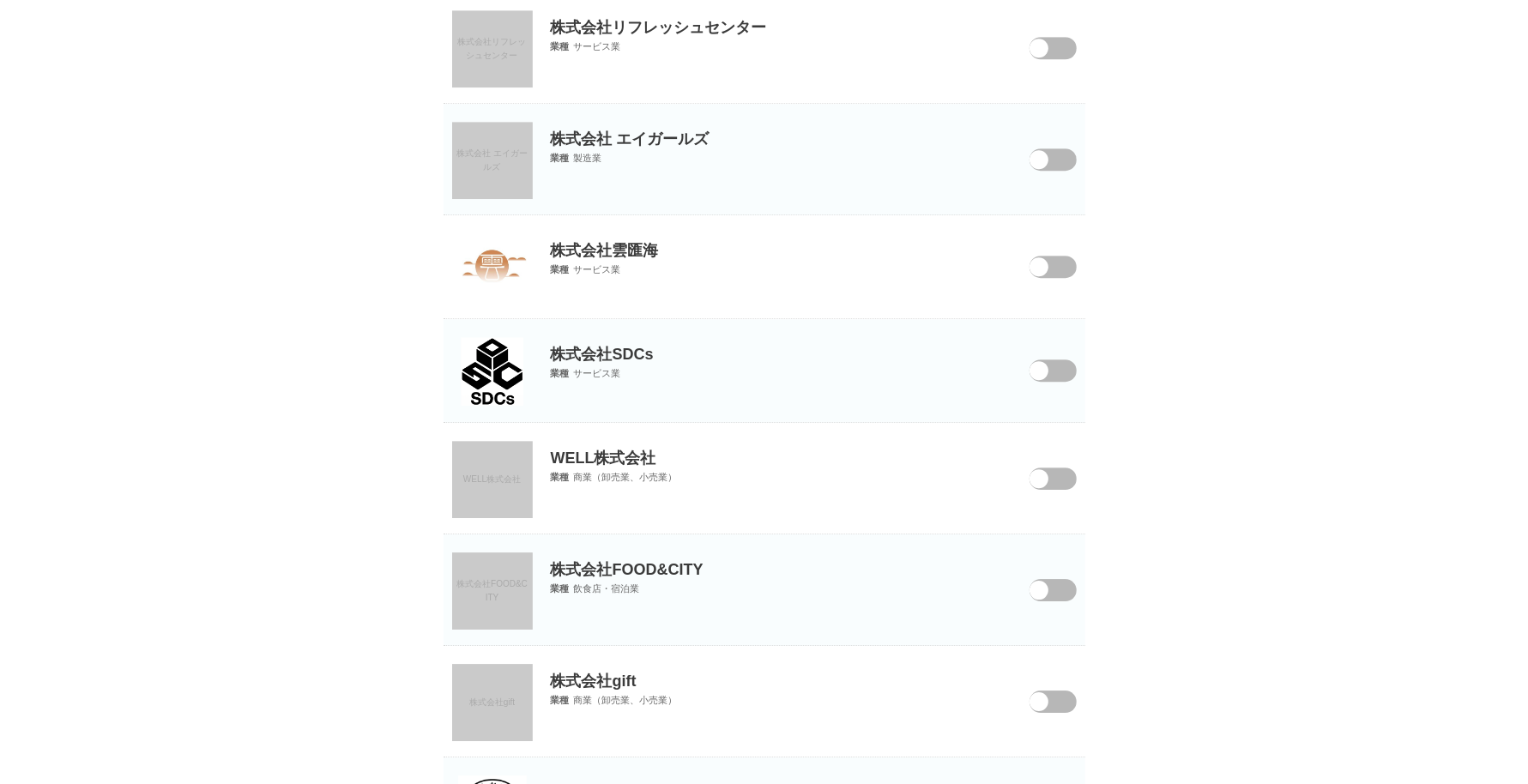
scroll to position [4860, 0]
click at [500, 260] on img at bounding box center [492, 266] width 69 height 69
